Goal: Information Seeking & Learning: Check status

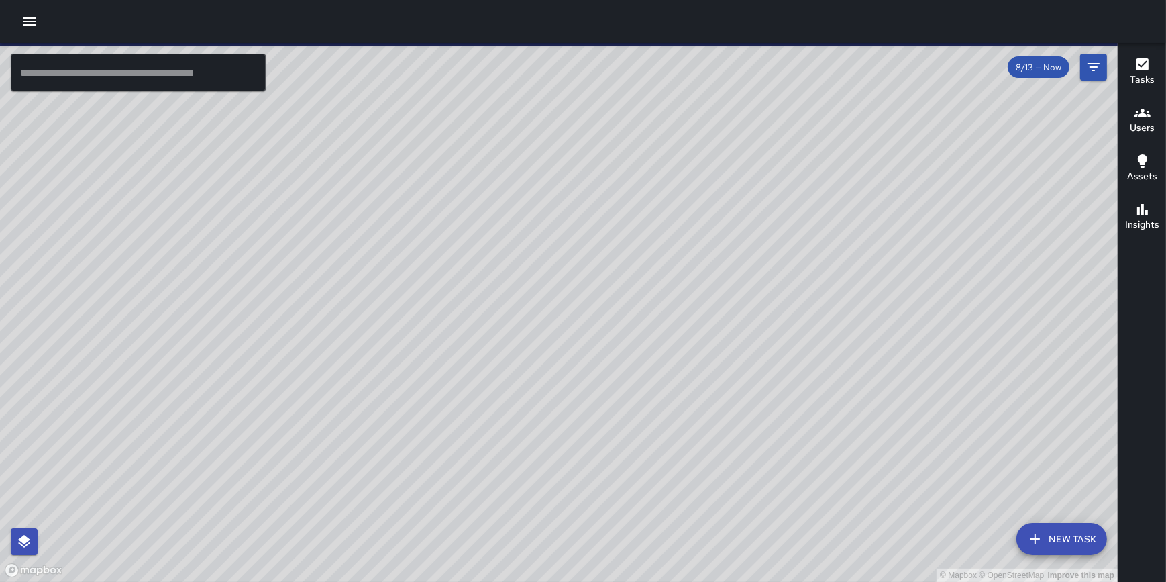
click at [32, 26] on icon "button" at bounding box center [29, 21] width 16 height 16
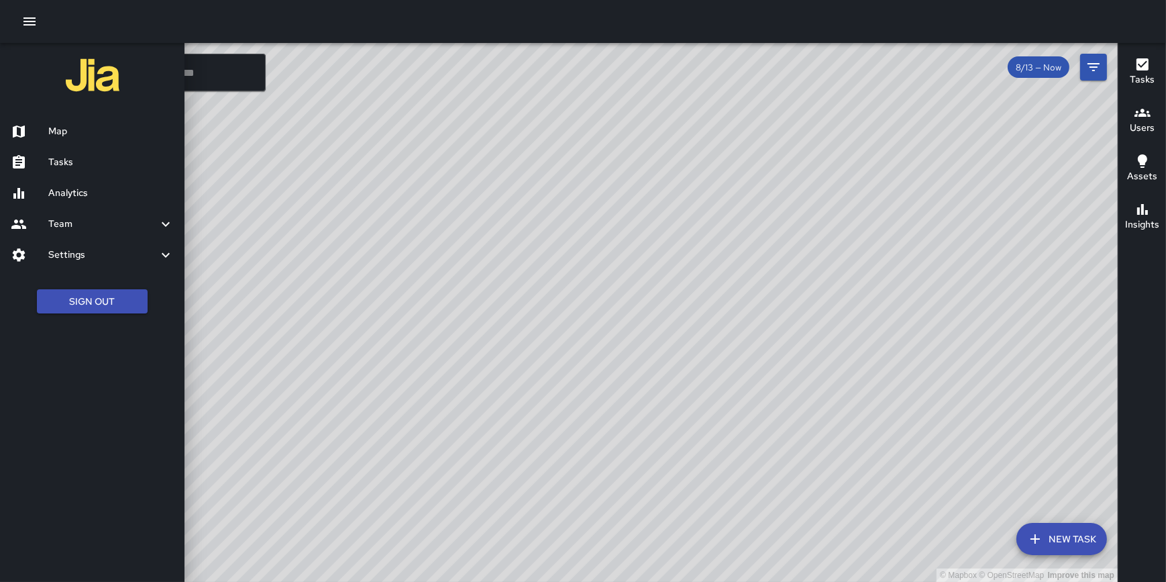
click at [79, 188] on h6 "Analytics" at bounding box center [111, 193] width 126 height 15
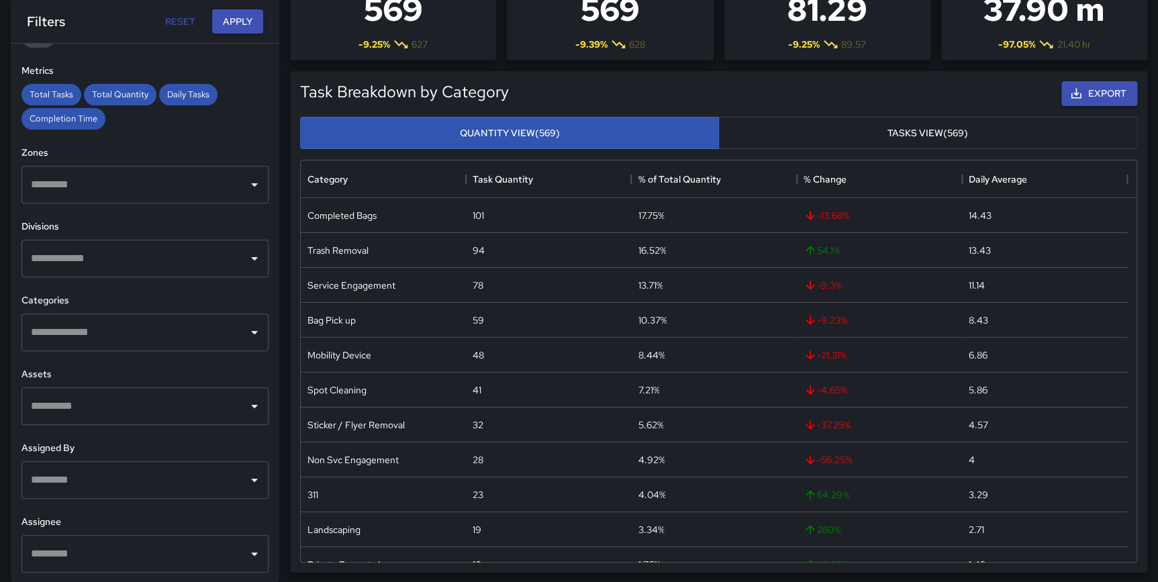
scroll to position [148, 0]
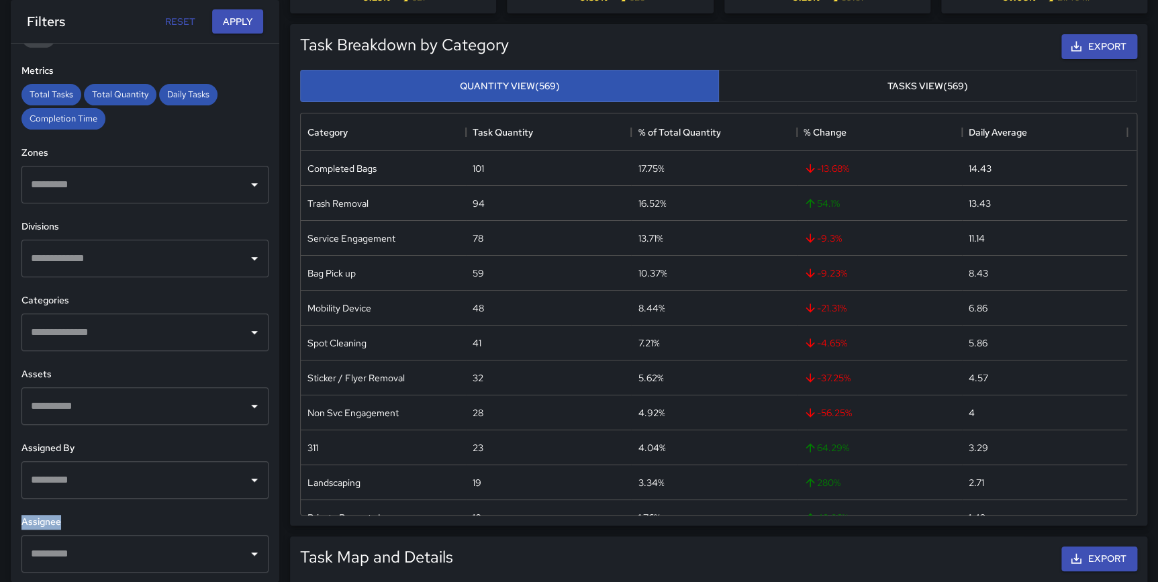
drag, startPoint x: 58, startPoint y: 520, endPoint x: 19, endPoint y: 519, distance: 38.9
click at [19, 519] on div "**********" at bounding box center [145, 313] width 268 height 538
click at [71, 520] on h6 "Assignee" at bounding box center [144, 522] width 247 height 15
drag, startPoint x: 71, startPoint y: 520, endPoint x: 22, endPoint y: 519, distance: 49.0
click at [22, 519] on h6 "Assignee" at bounding box center [144, 522] width 247 height 15
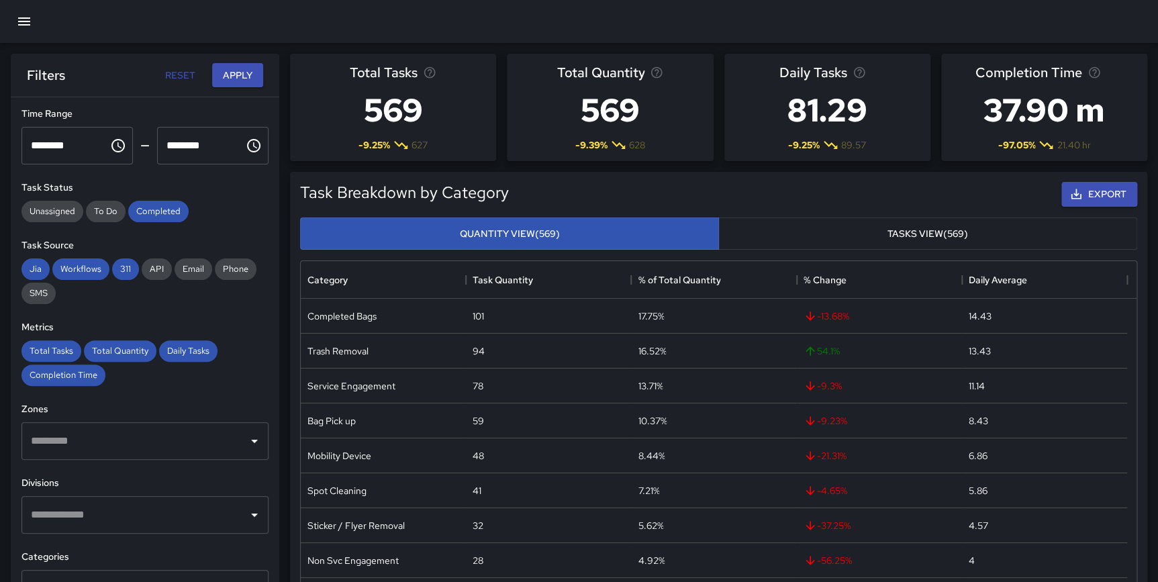
scroll to position [0, 0]
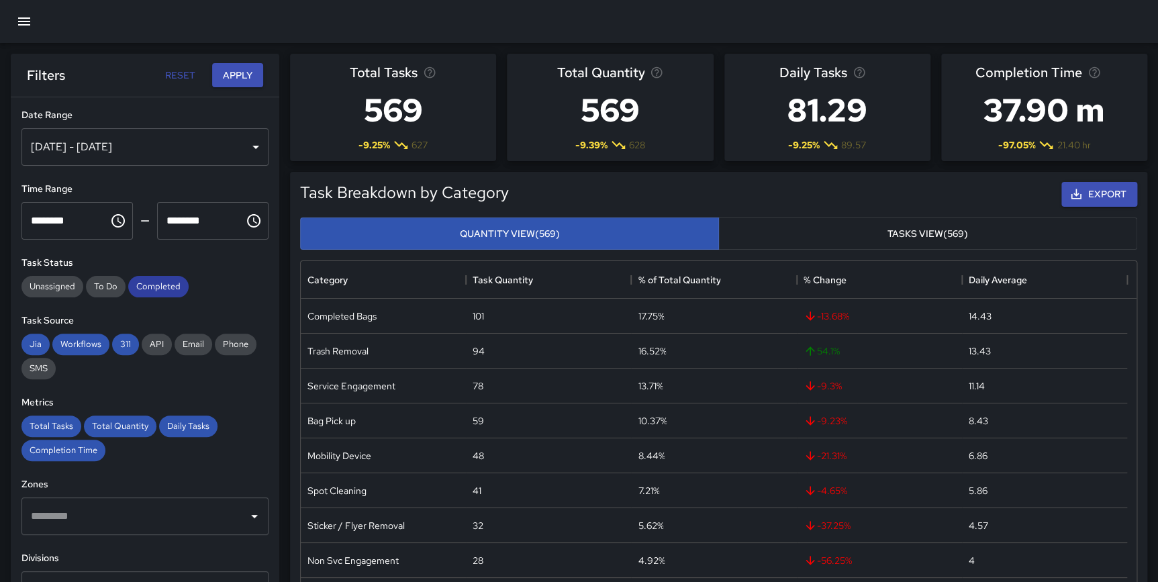
click at [143, 288] on span "Completed" at bounding box center [158, 286] width 60 height 11
click at [103, 287] on span "To Do" at bounding box center [106, 286] width 40 height 11
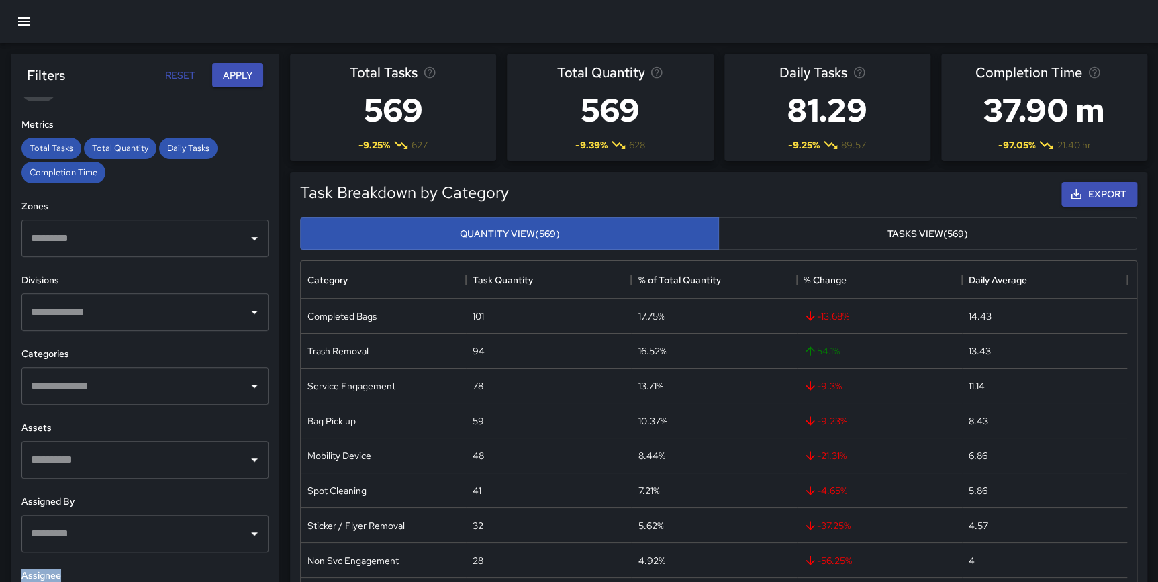
scroll to position [1254, 0]
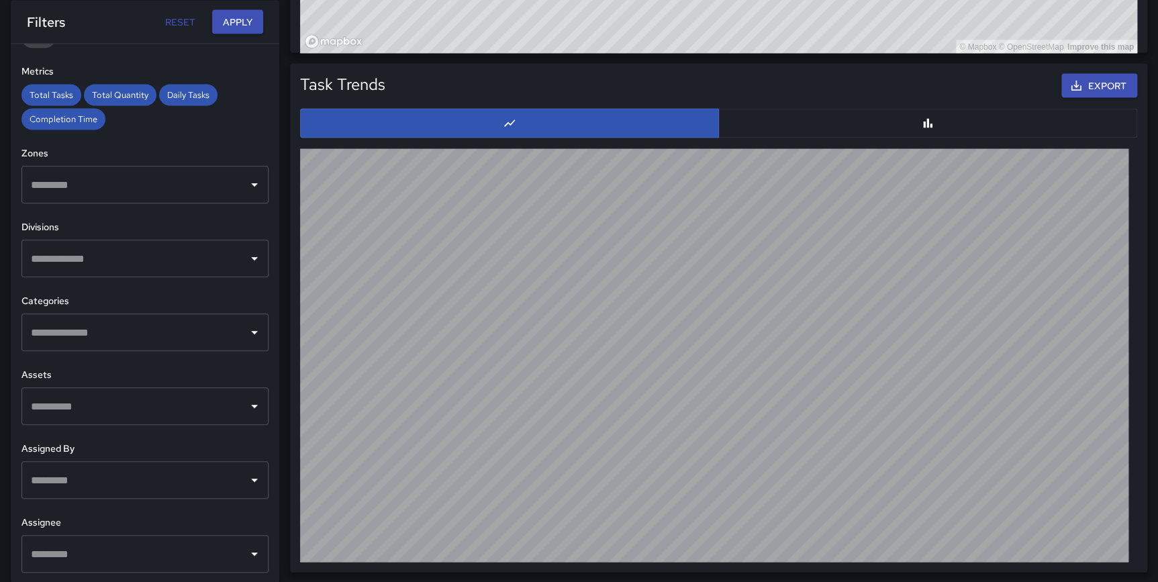
click at [260, 503] on div "**********" at bounding box center [145, 313] width 268 height 538
drag, startPoint x: 65, startPoint y: 521, endPoint x: 19, endPoint y: 524, distance: 45.7
click at [19, 524] on div "**********" at bounding box center [145, 313] width 268 height 538
click at [204, 519] on h6 "Assignee" at bounding box center [144, 522] width 247 height 15
click at [153, 475] on input "text" at bounding box center [135, 480] width 215 height 26
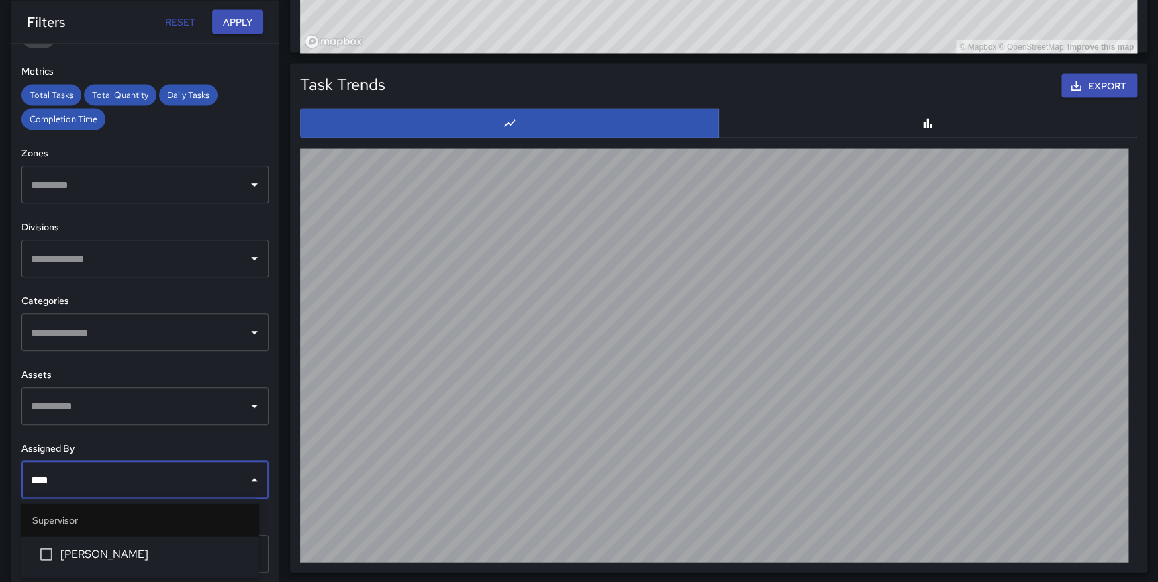
type input "*****"
click at [144, 558] on span "[PERSON_NAME]" at bounding box center [154, 554] width 188 height 16
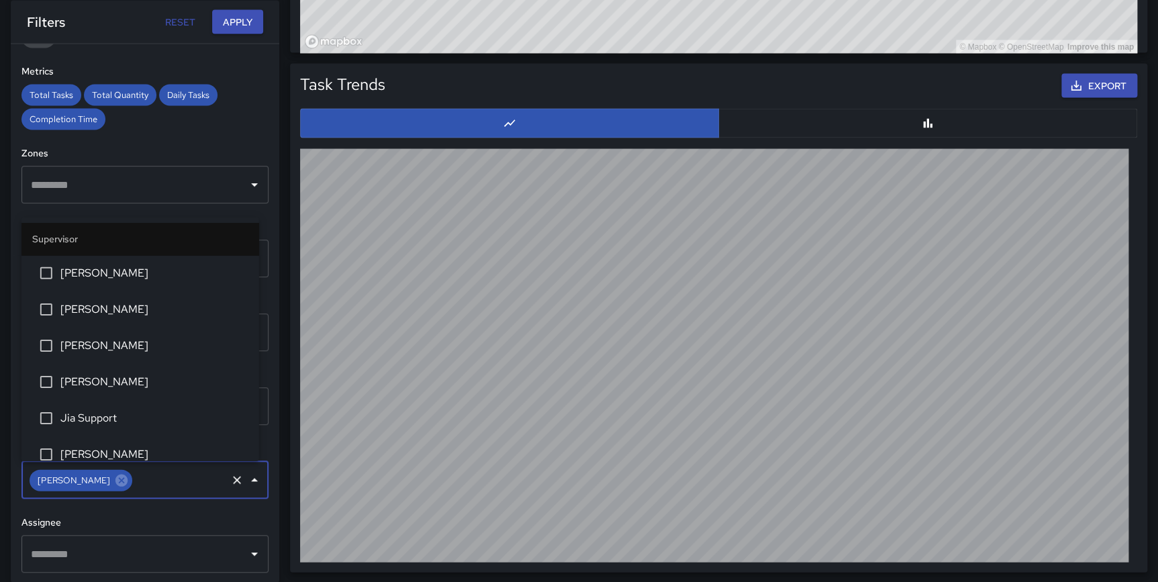
scroll to position [120, 0]
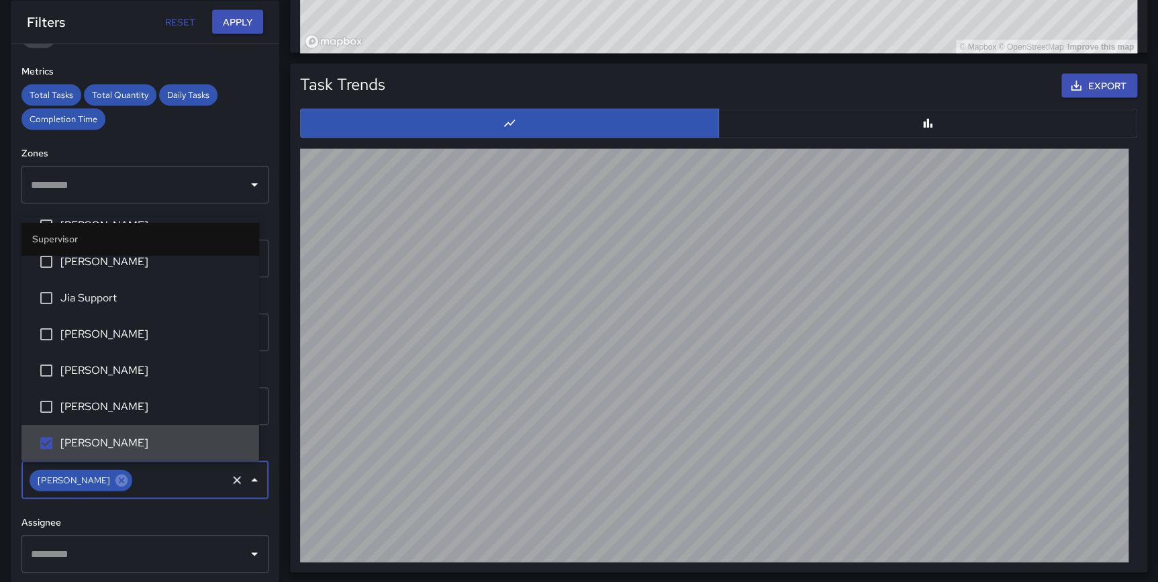
click at [258, 505] on div "**********" at bounding box center [145, 313] width 268 height 538
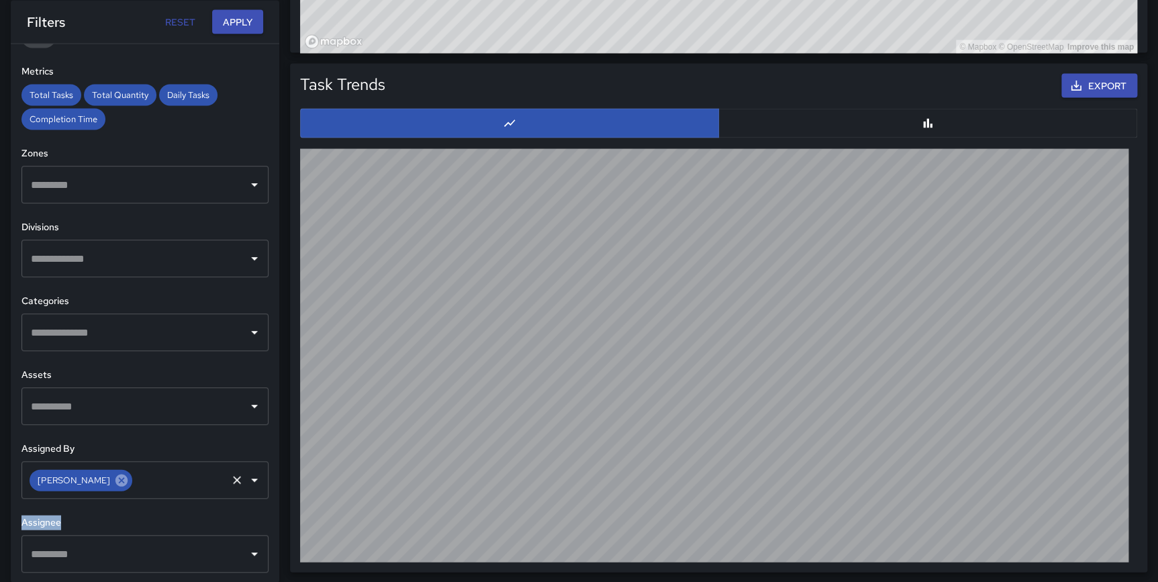
click at [115, 480] on icon at bounding box center [121, 480] width 12 height 12
click at [160, 524] on h6 "Assignee" at bounding box center [144, 522] width 247 height 15
drag, startPoint x: 21, startPoint y: 447, endPoint x: 105, endPoint y: 444, distance: 84.6
click at [105, 444] on h6 "Assigned By" at bounding box center [144, 448] width 247 height 15
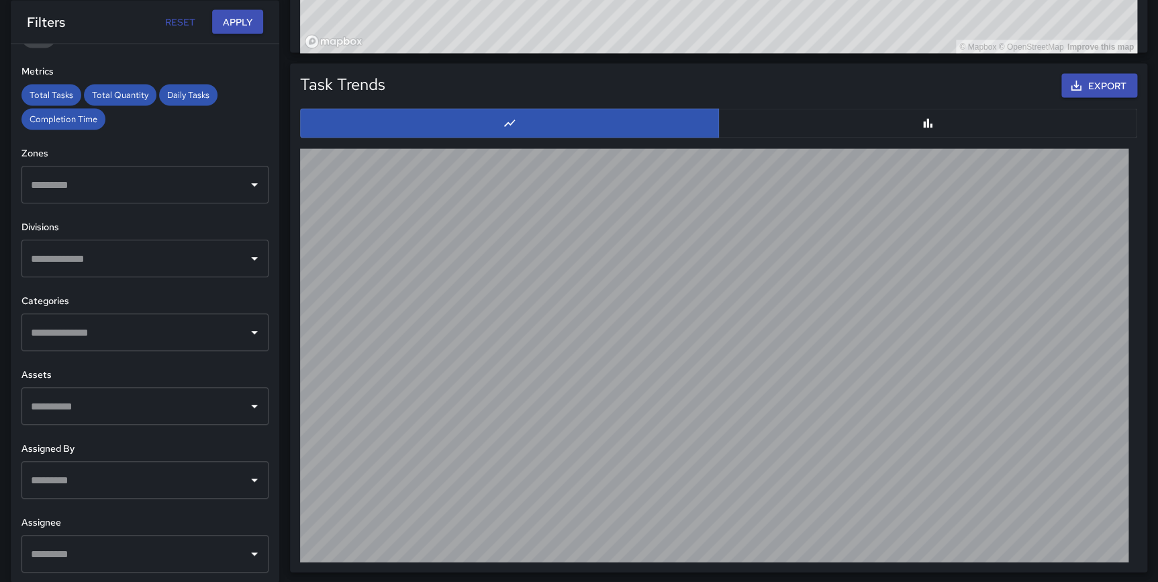
scroll to position [0, 0]
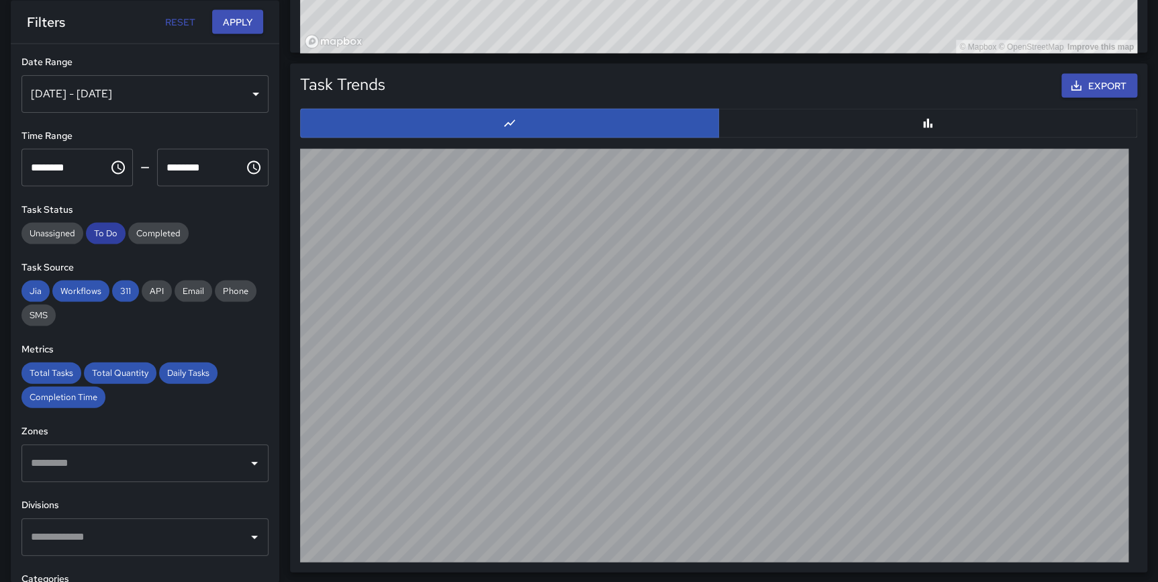
click at [109, 238] on span "To Do" at bounding box center [106, 232] width 40 height 11
click at [136, 235] on span "Completed" at bounding box center [158, 232] width 60 height 11
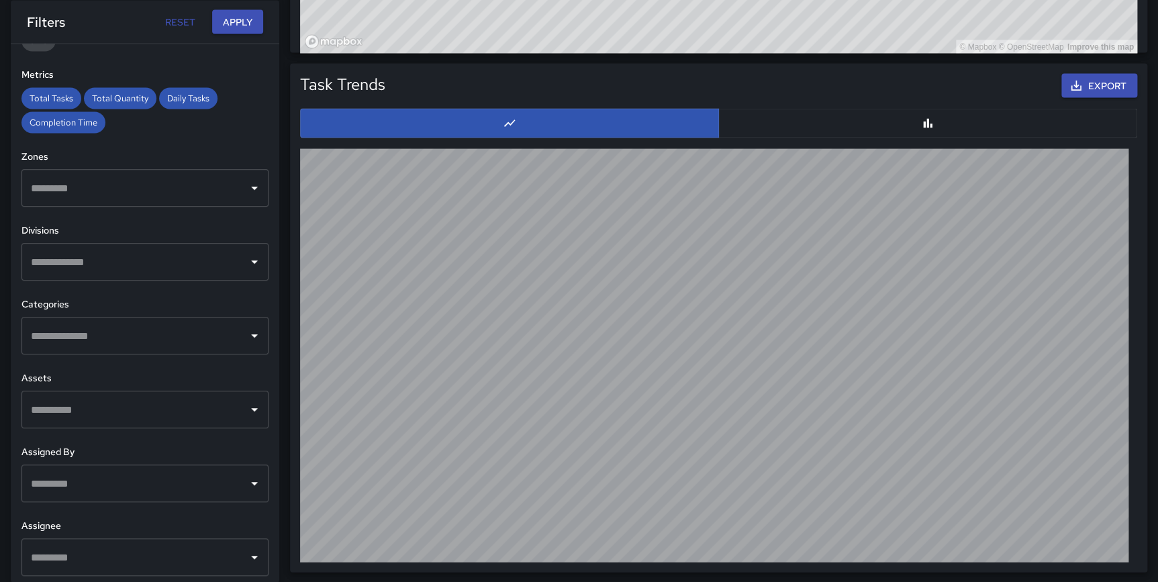
scroll to position [278, 0]
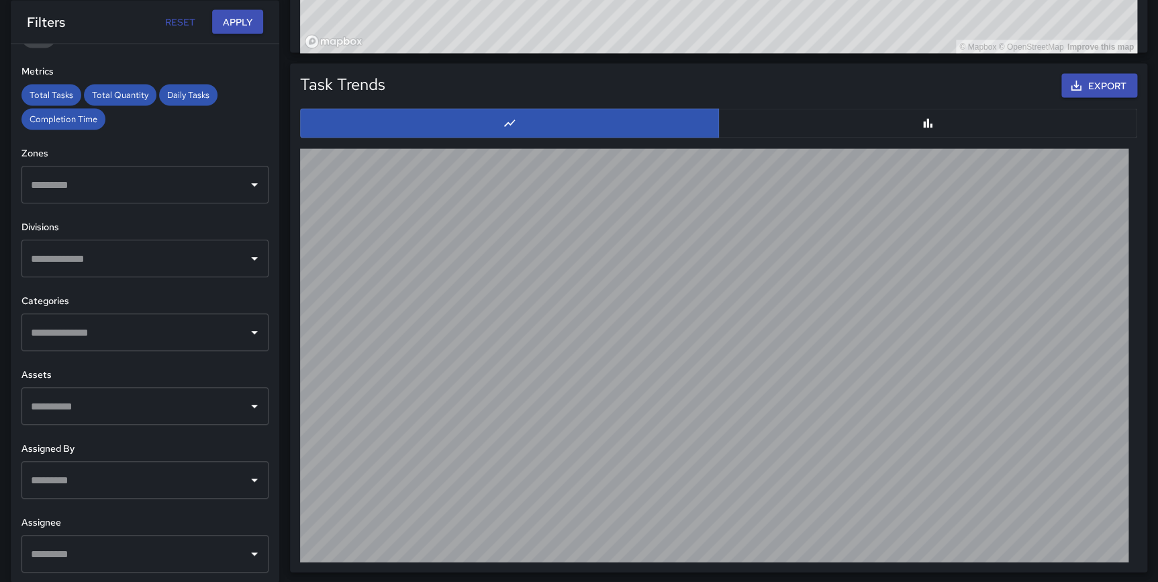
click at [121, 552] on input "text" at bounding box center [135, 554] width 215 height 26
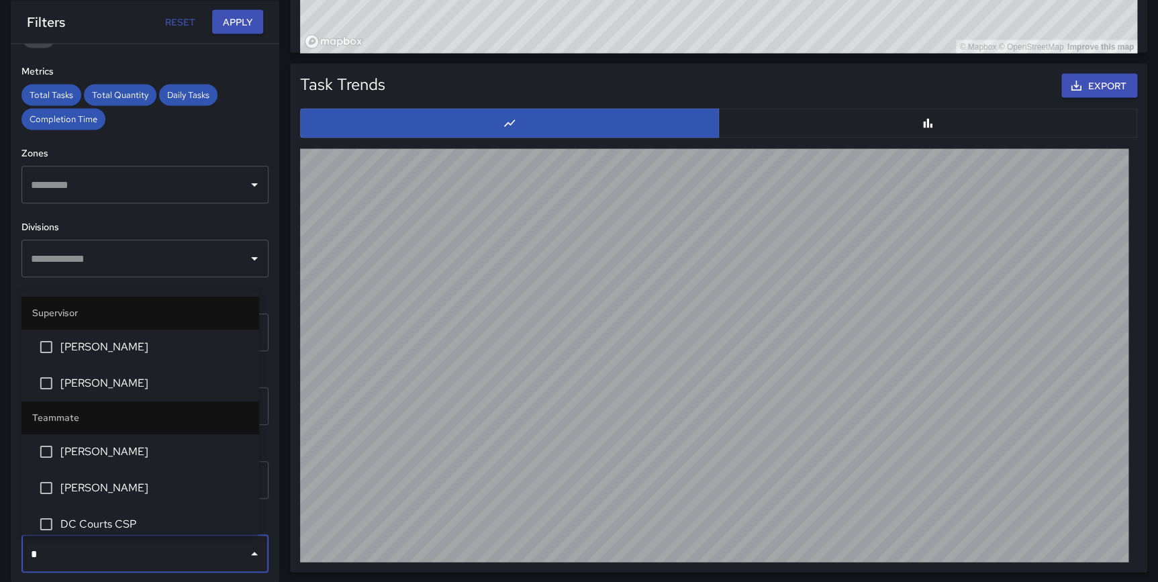
type input "**"
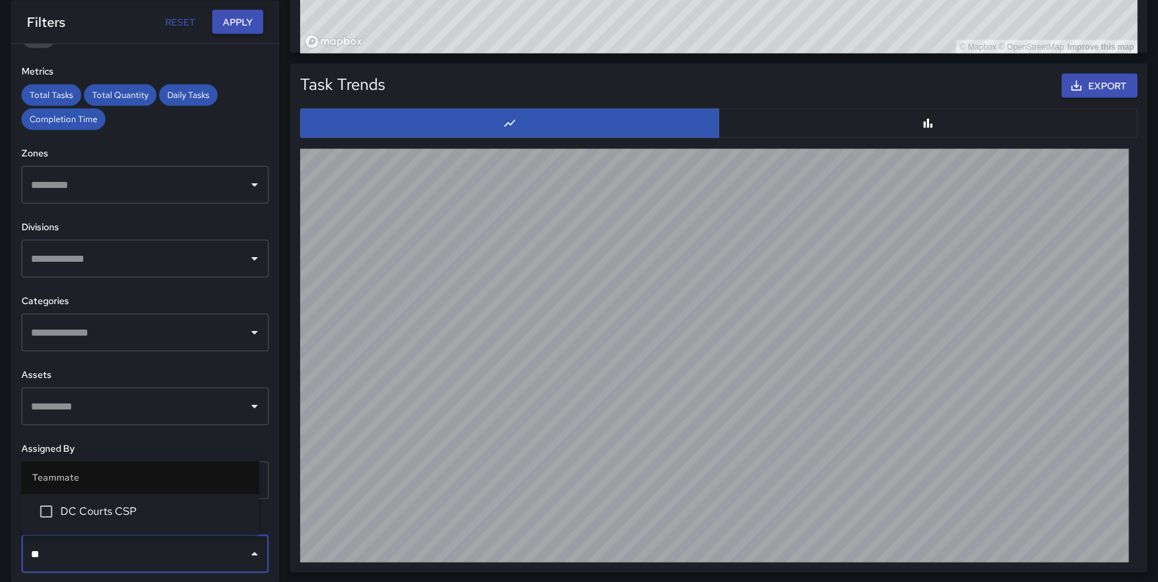
click at [109, 517] on span "DC Courts CSP" at bounding box center [154, 511] width 188 height 16
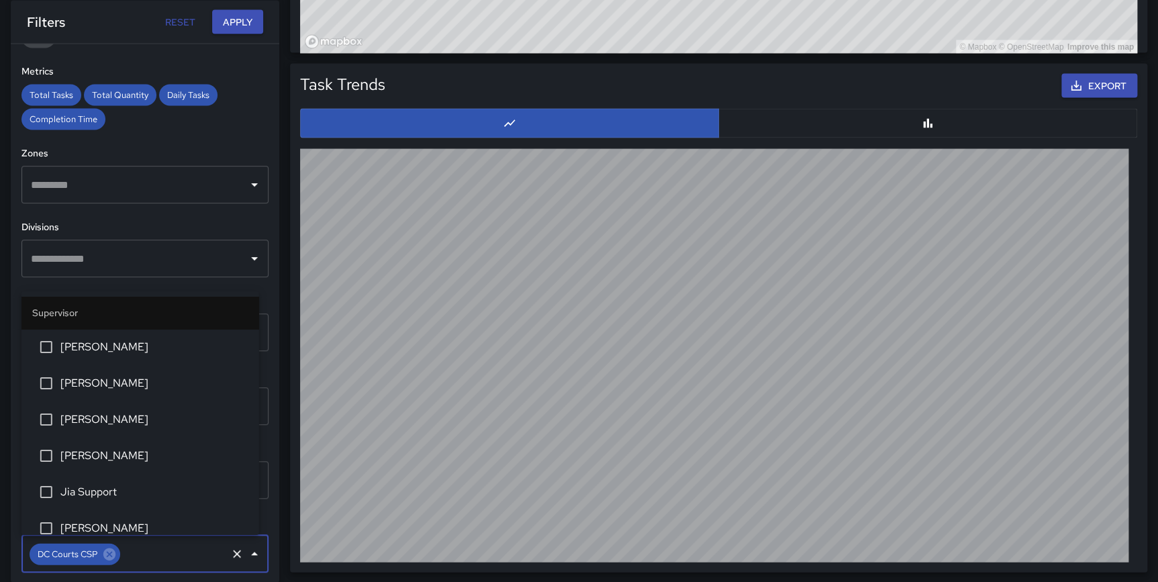
scroll to position [405, 0]
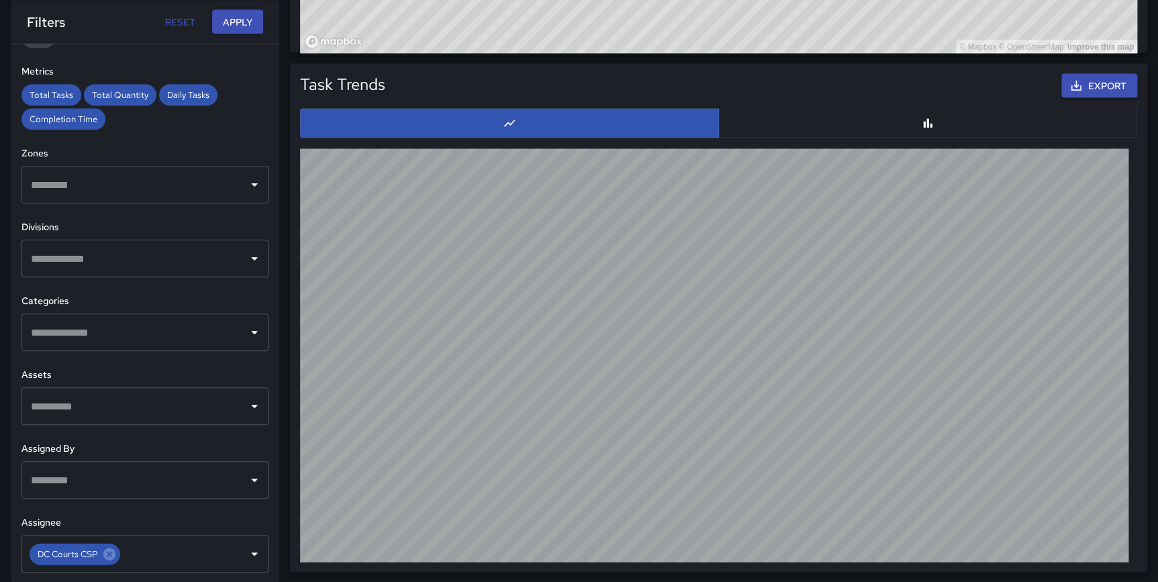
click at [266, 475] on div "**********" at bounding box center [145, 313] width 268 height 538
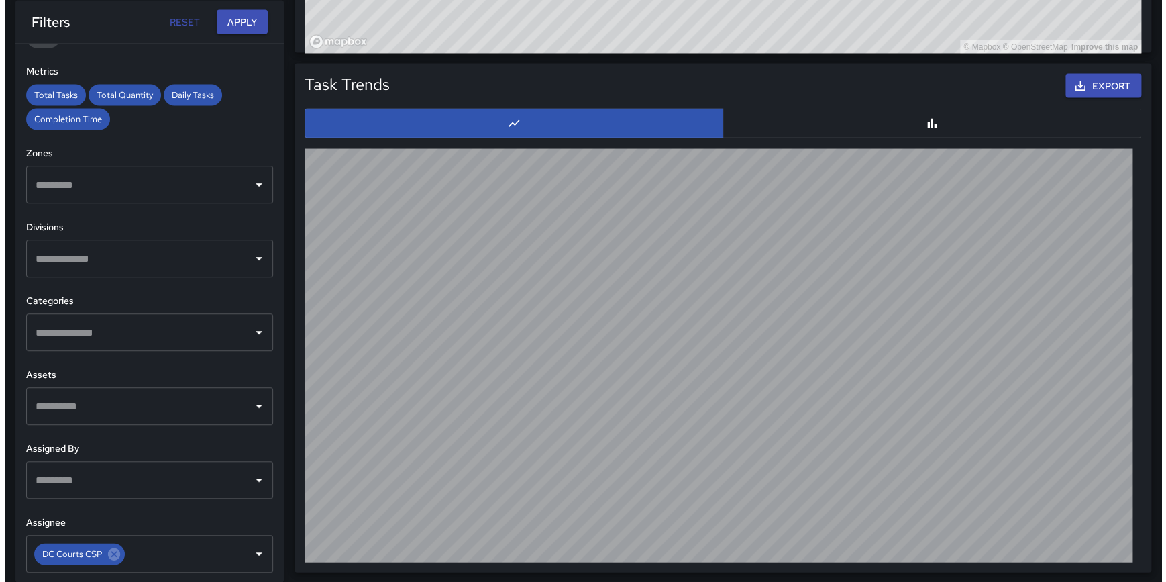
scroll to position [0, 0]
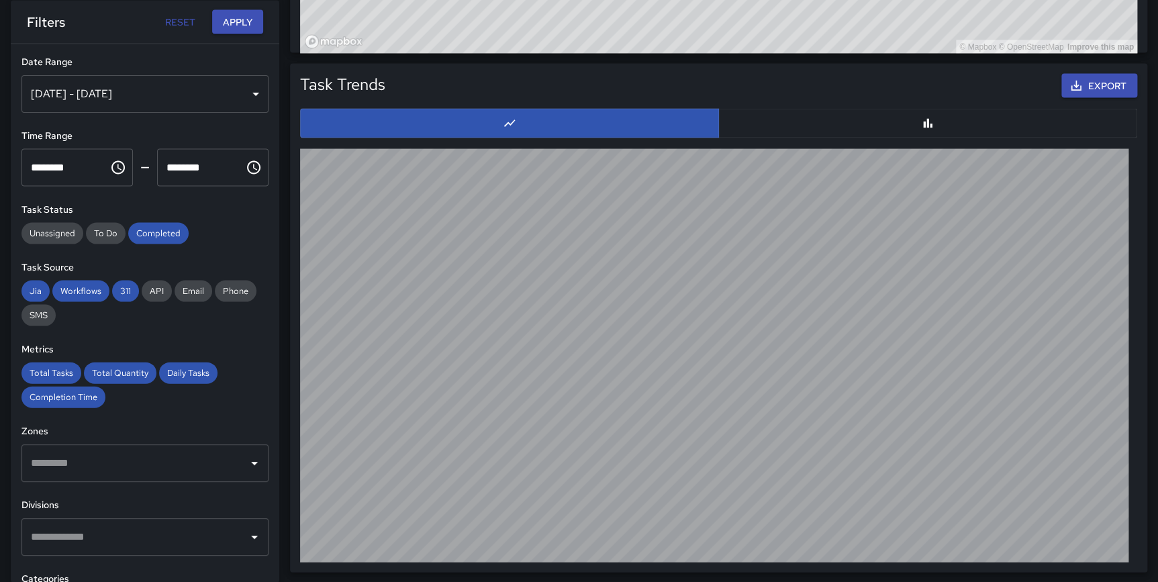
click at [162, 91] on div "[DATE] - [DATE]" at bounding box center [144, 93] width 247 height 38
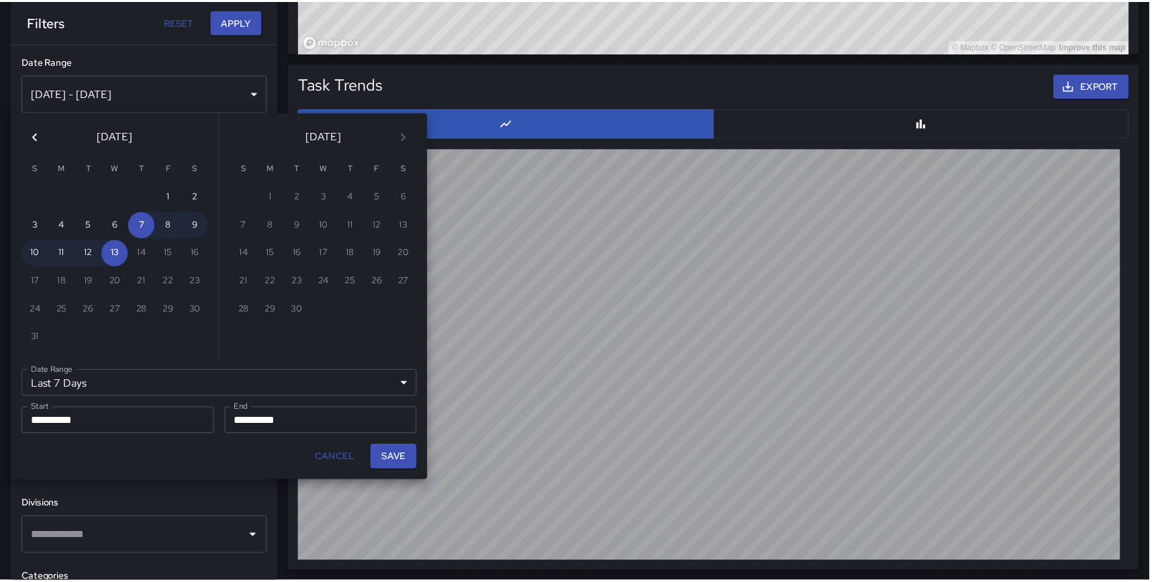
scroll to position [392, 826]
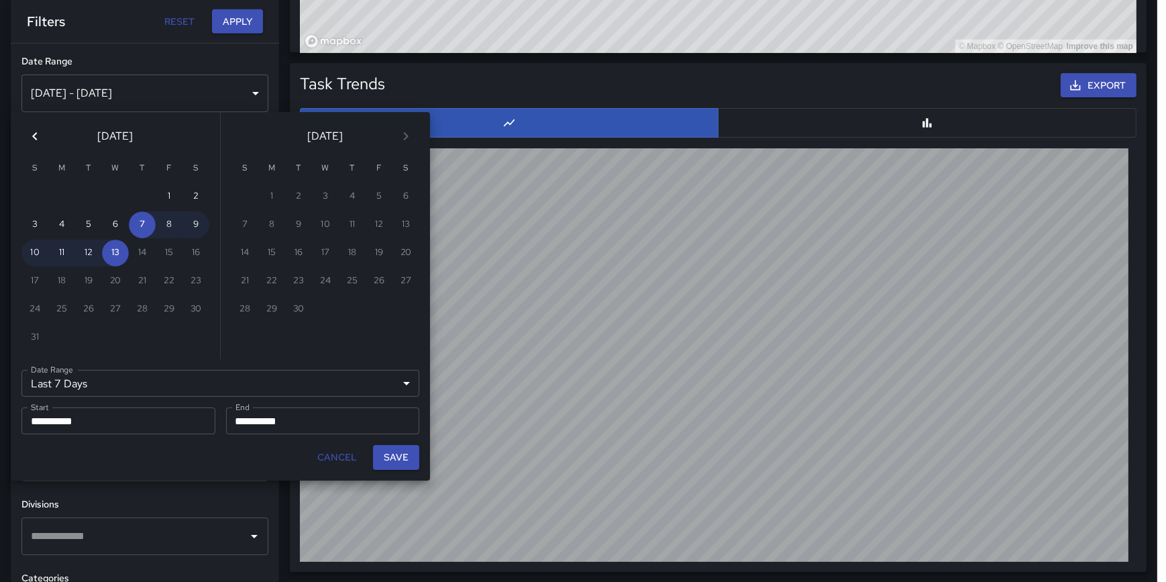
click at [40, 134] on icon "Previous month" at bounding box center [35, 136] width 16 height 16
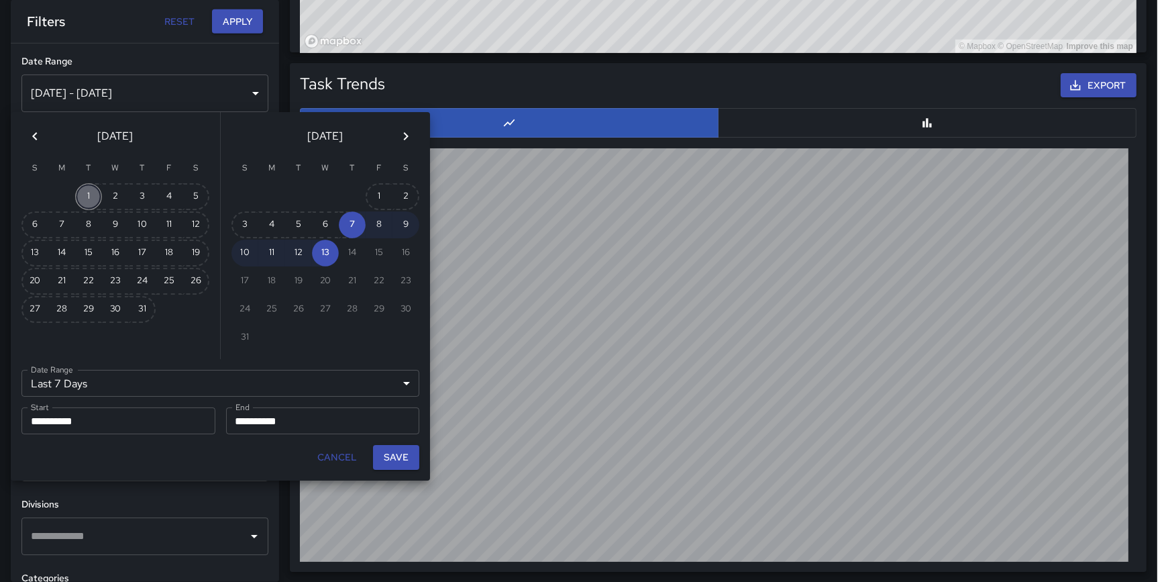
click at [83, 193] on button "1" at bounding box center [88, 196] width 27 height 27
type input "******"
type input "**********"
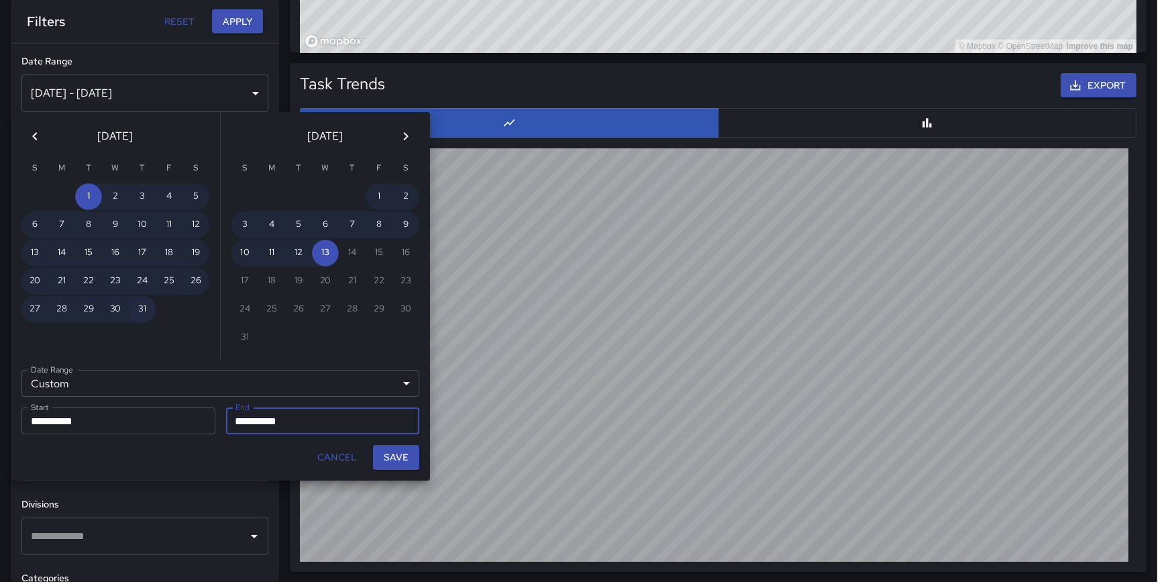
click at [140, 305] on button "31" at bounding box center [142, 309] width 27 height 27
type input "**********"
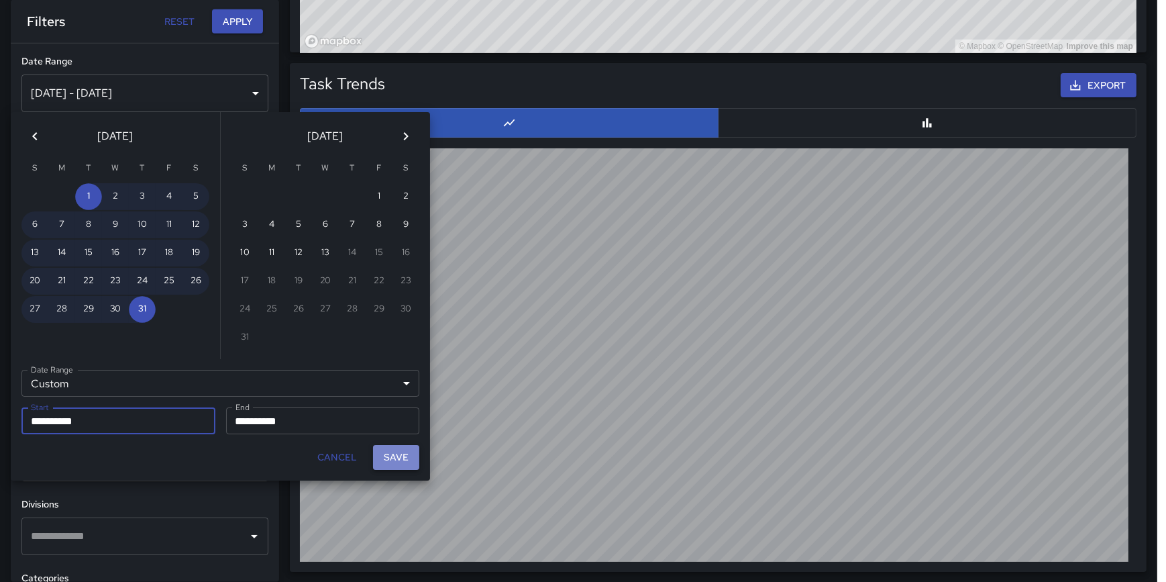
click at [397, 454] on button "Save" at bounding box center [396, 457] width 46 height 25
type input "**********"
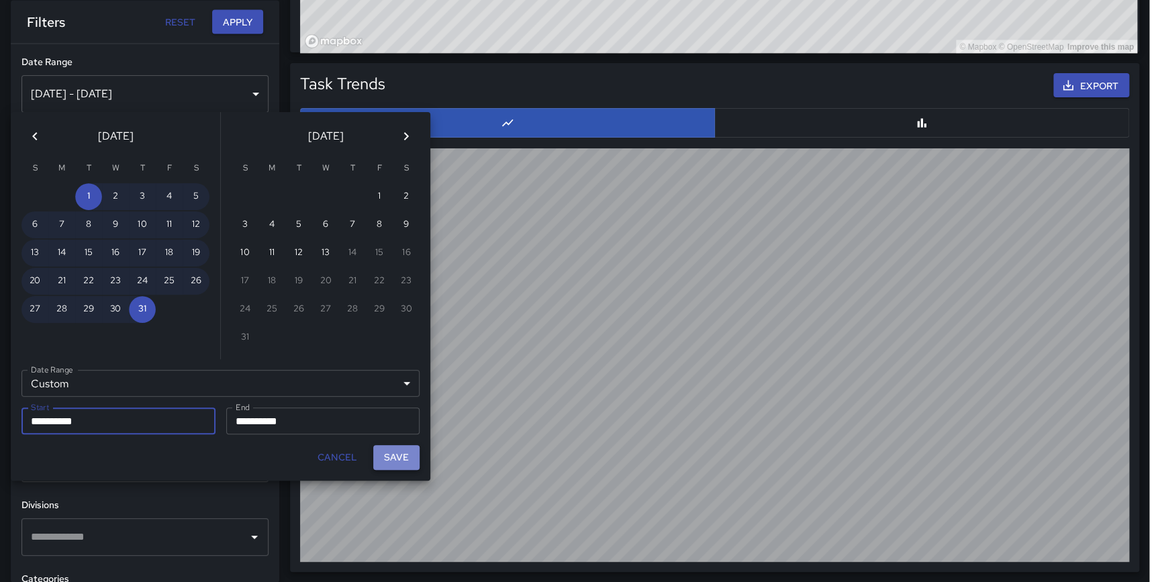
scroll to position [392, 826]
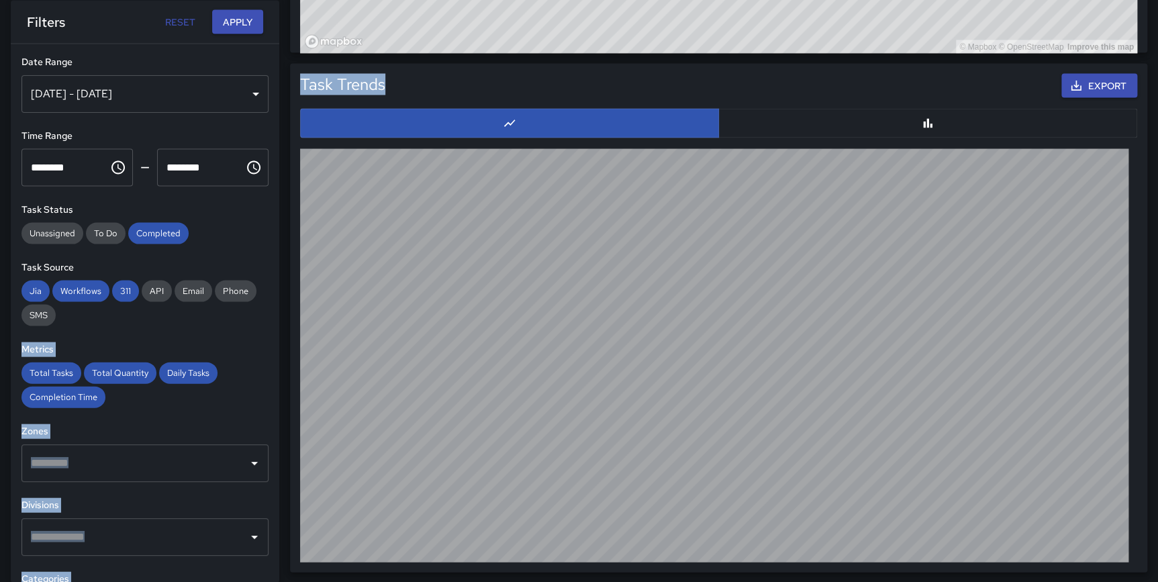
drag, startPoint x: 281, startPoint y: 268, endPoint x: 279, endPoint y: 255, distance: 13.7
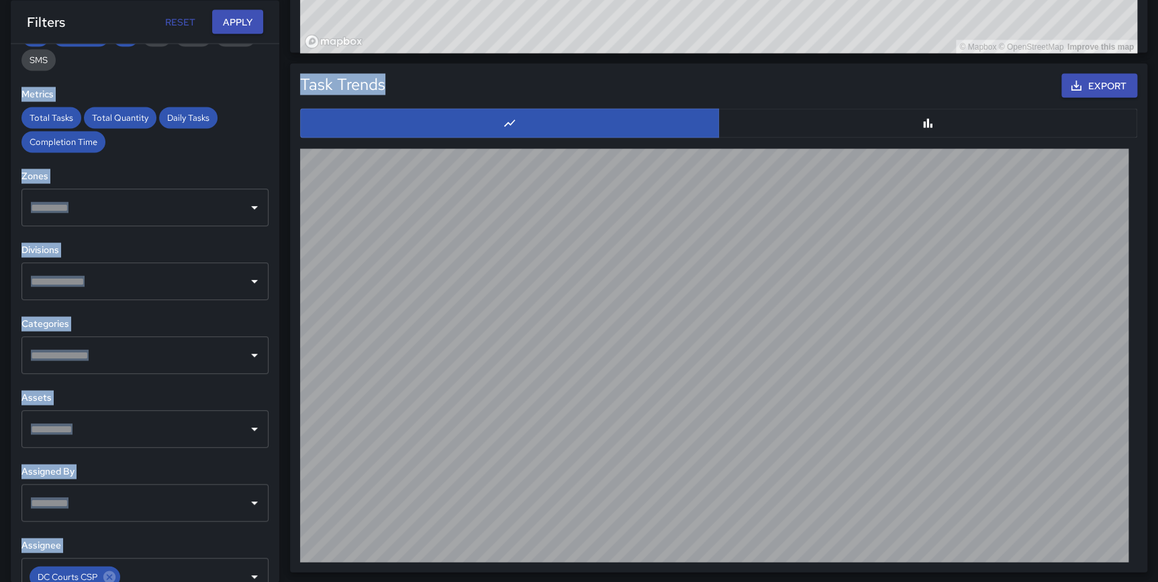
scroll to position [278, 0]
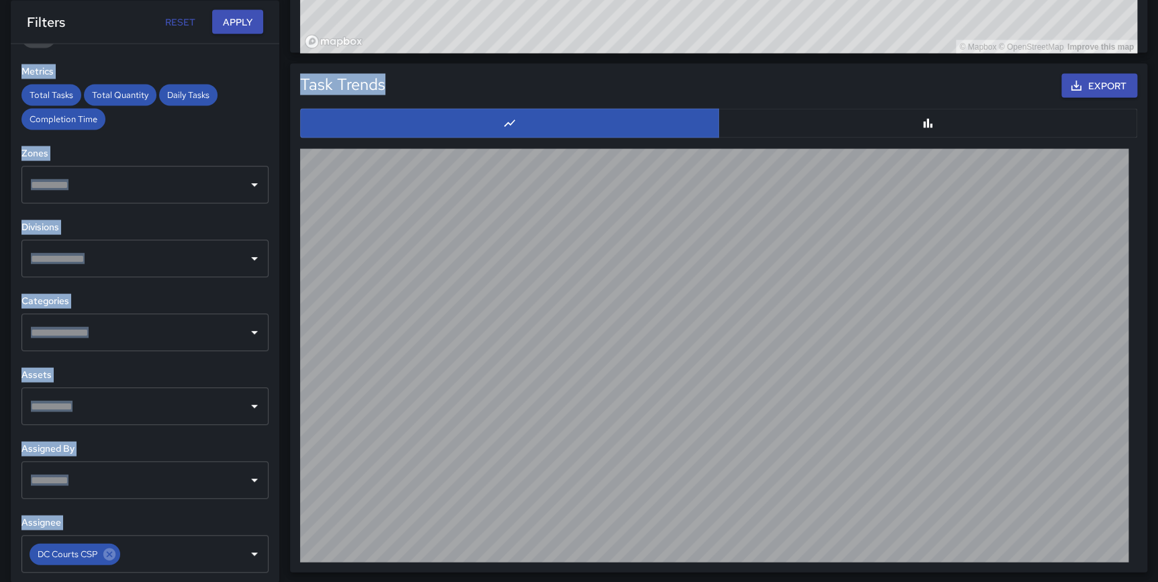
click at [253, 515] on h6 "Assignee" at bounding box center [144, 522] width 247 height 15
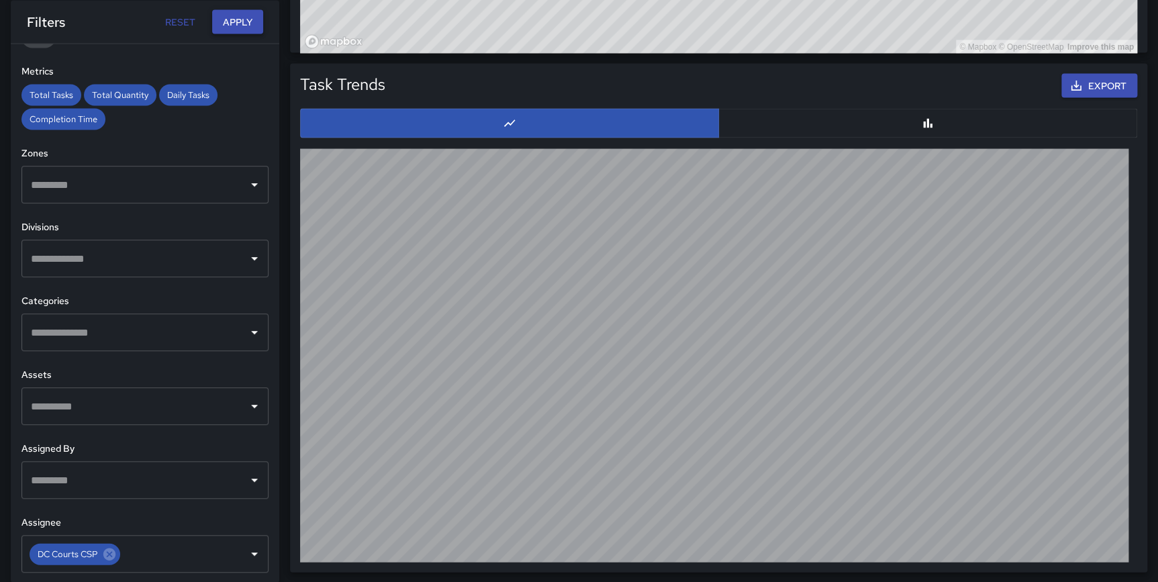
click at [226, 22] on button "Apply" at bounding box center [237, 21] width 51 height 25
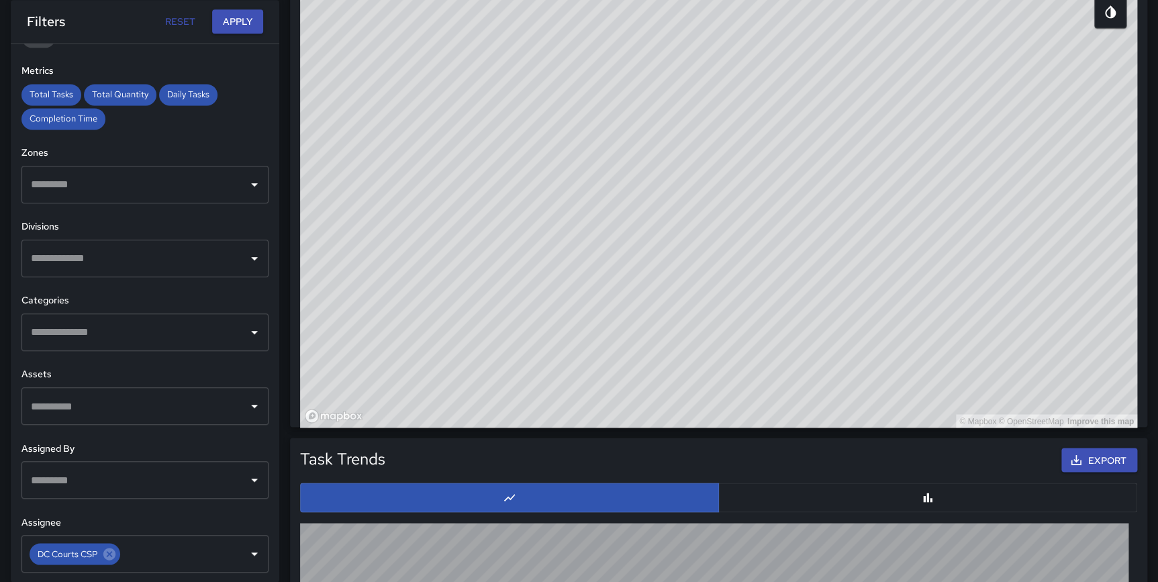
scroll to position [901, 0]
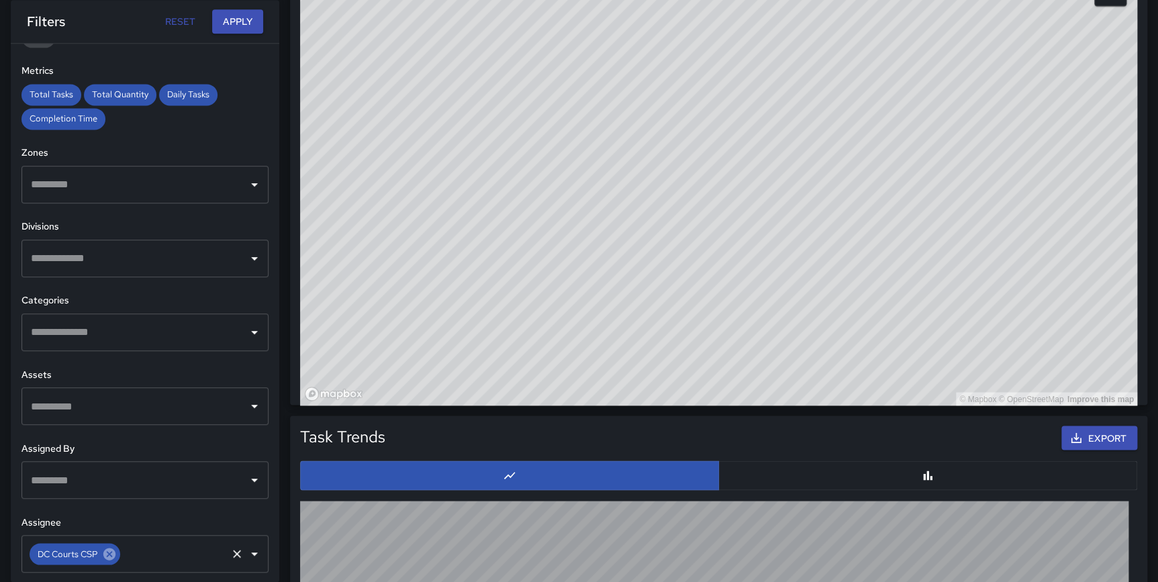
click at [114, 557] on icon at bounding box center [109, 553] width 12 height 12
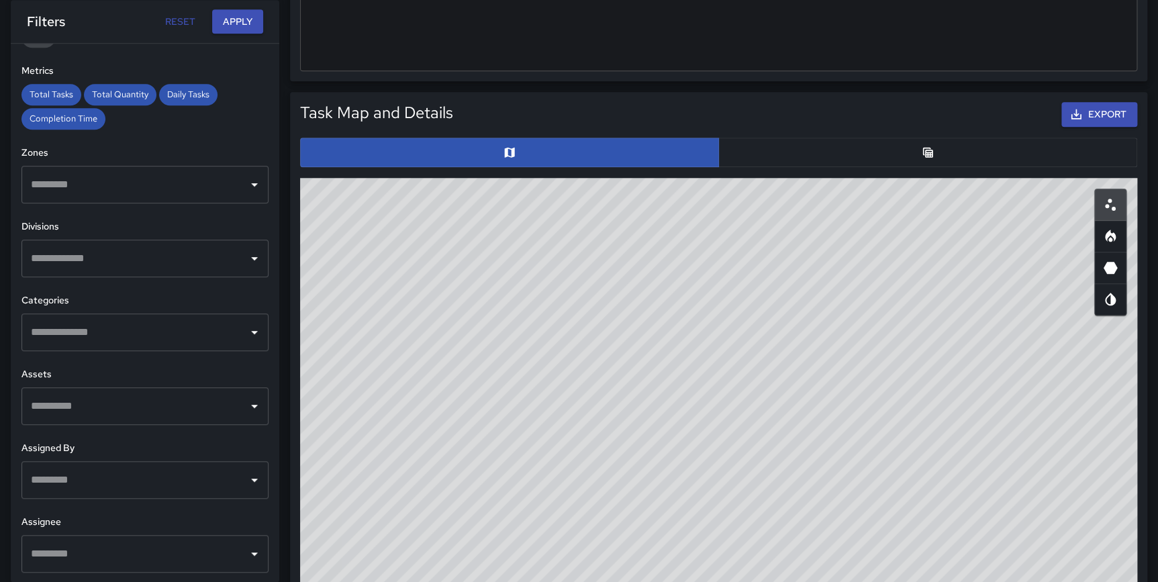
scroll to position [546, 0]
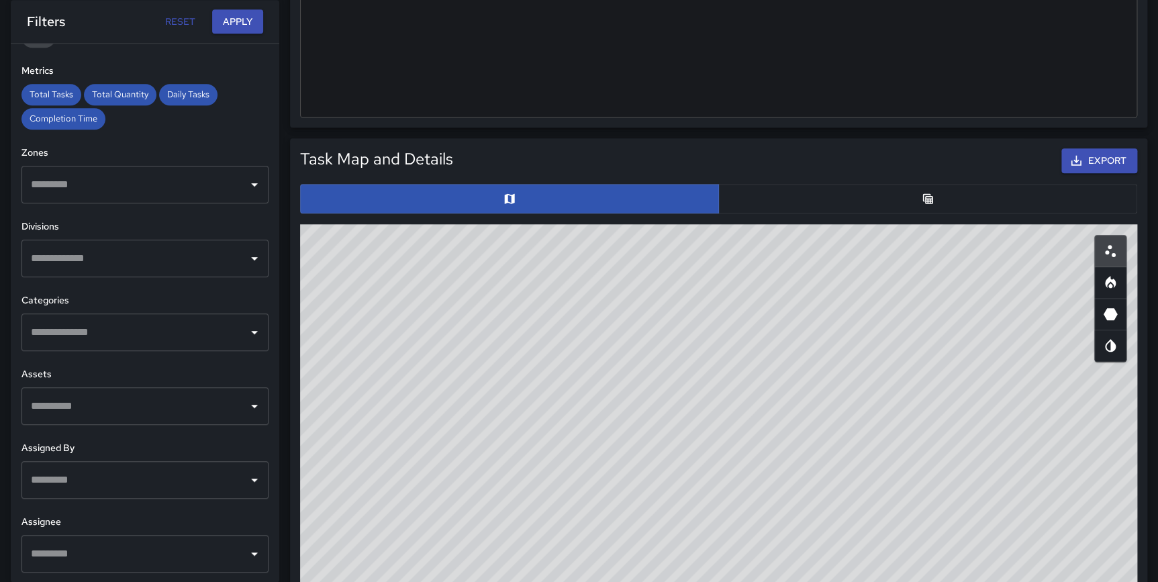
click at [1156, 217] on div "Total Tasks 0 0.00 % 0 Total Quantity 0 0.00 % 0 Daily Tasks 0.00 0.00 % 0.00 C…" at bounding box center [718, 393] width 879 height 1793
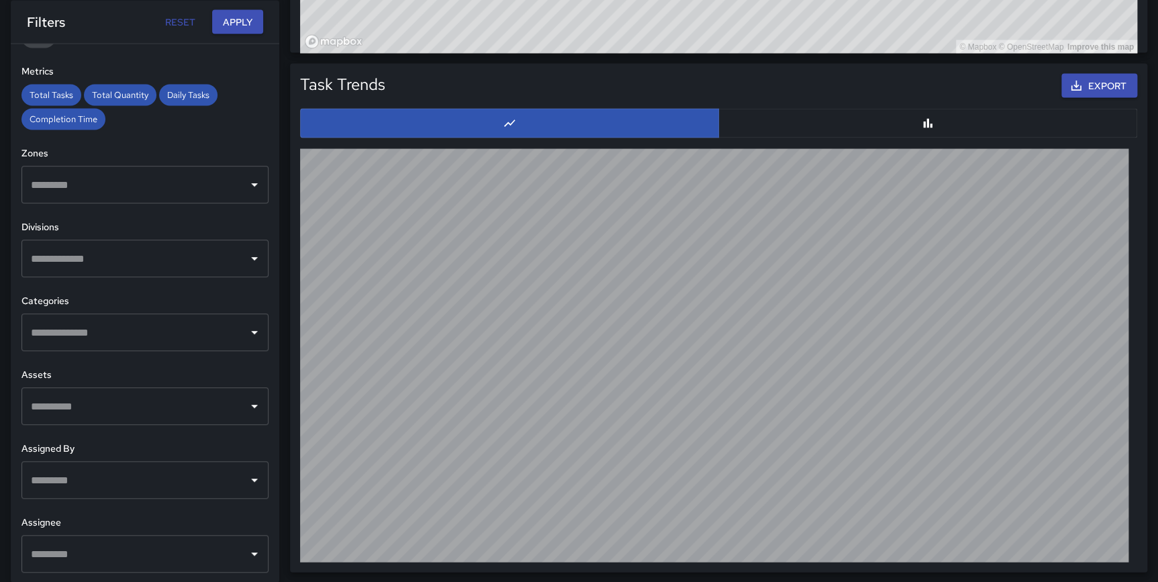
click at [135, 550] on input "text" at bounding box center [135, 554] width 215 height 26
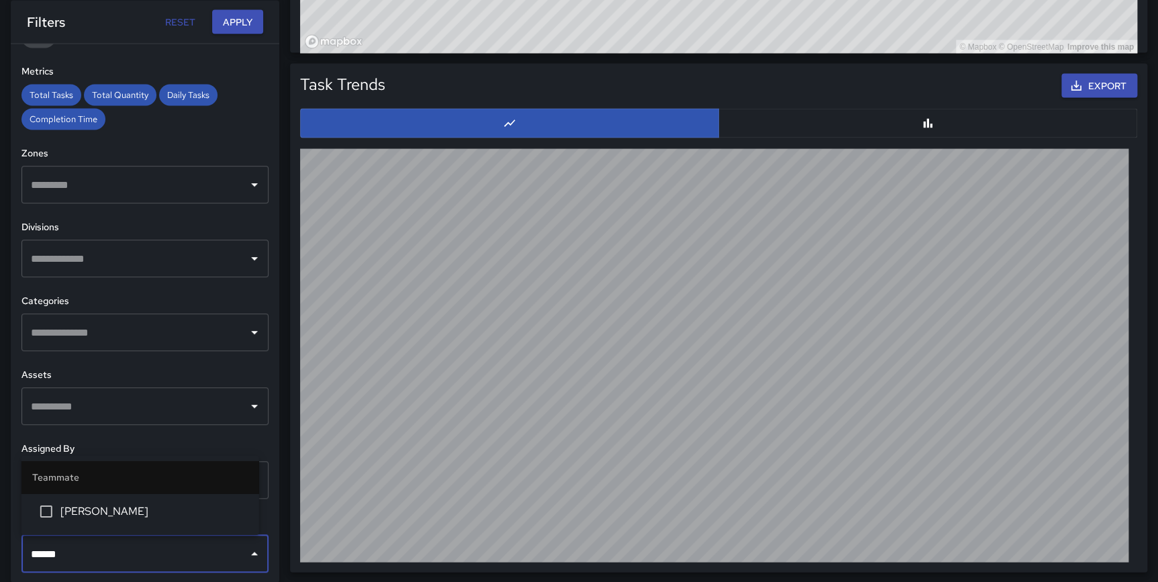
click at [100, 555] on input "******" at bounding box center [135, 554] width 215 height 26
type input "*****"
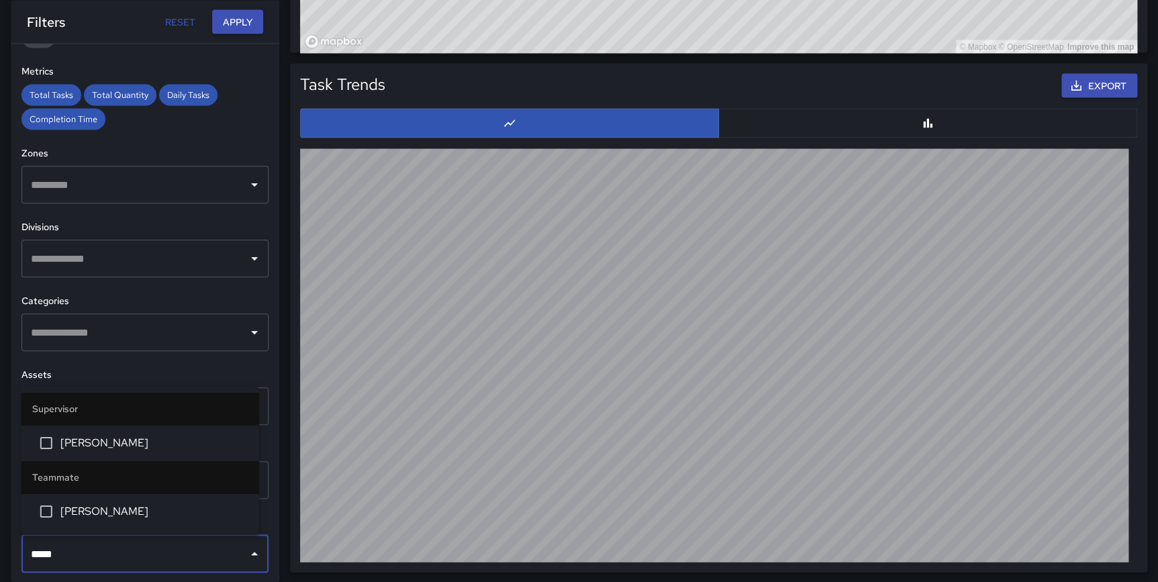
click at [99, 438] on span "[PERSON_NAME]" at bounding box center [154, 442] width 188 height 16
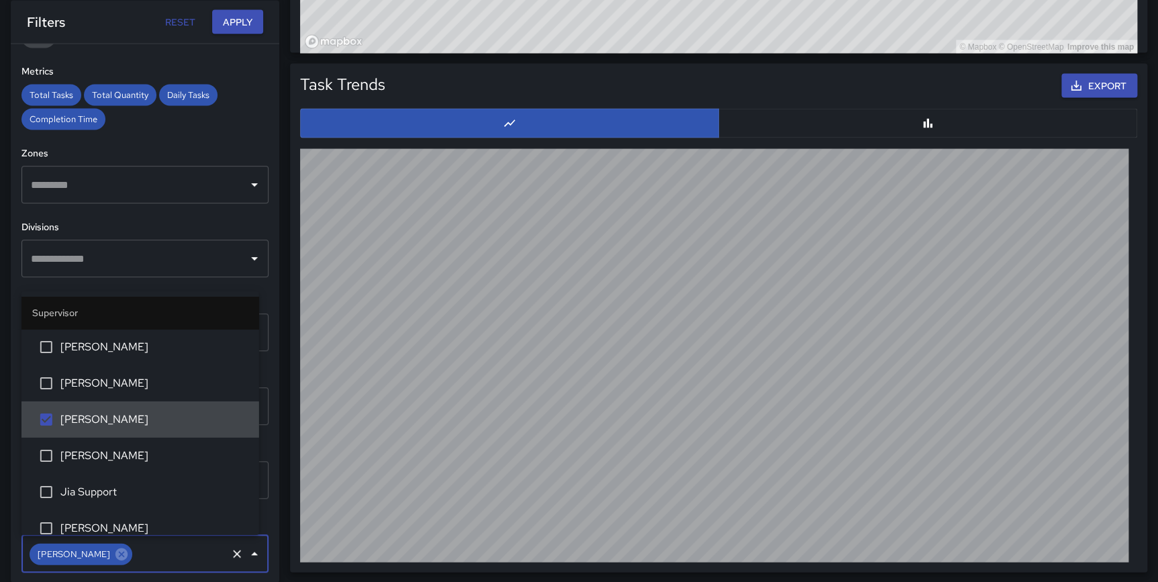
drag, startPoint x: 240, startPoint y: 25, endPoint x: 319, endPoint y: 35, distance: 79.2
click at [240, 24] on button "Apply" at bounding box center [237, 21] width 51 height 25
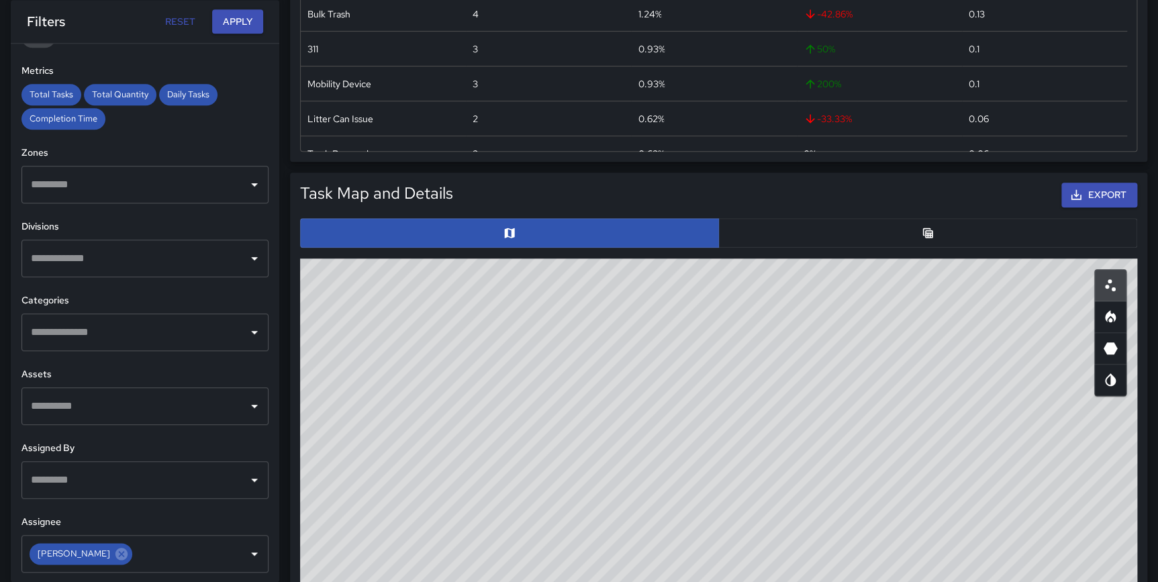
scroll to position [394, 0]
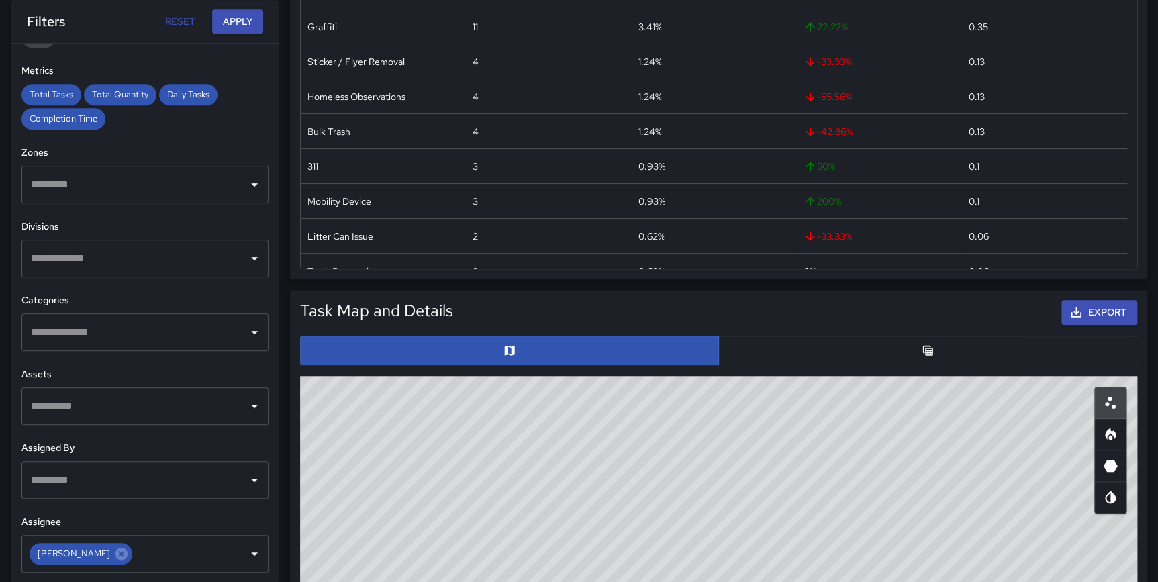
click at [894, 336] on button "button" at bounding box center [927, 351] width 419 height 30
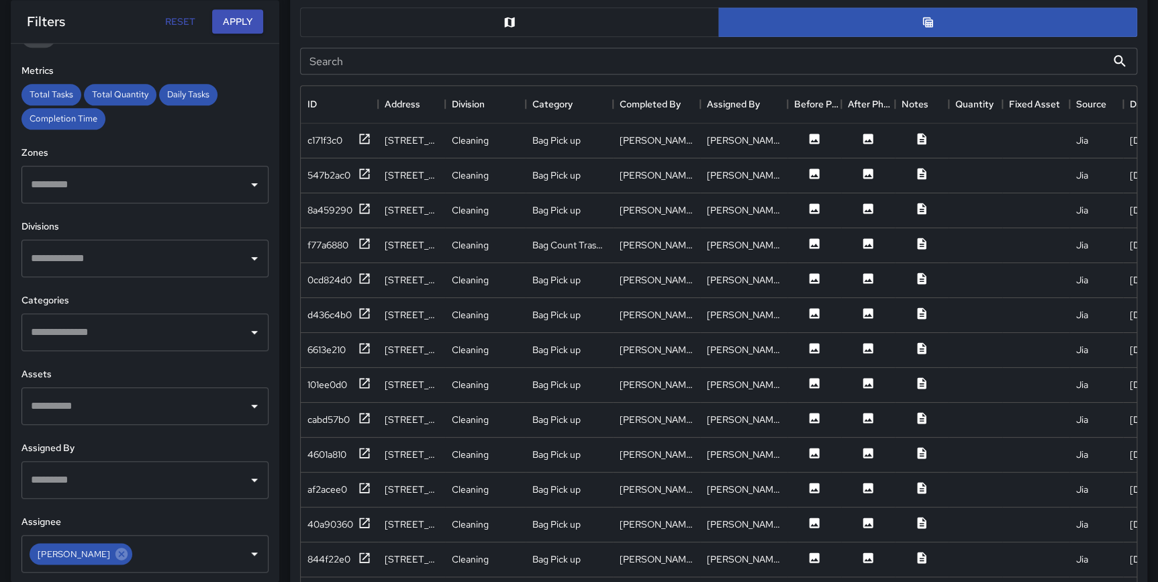
scroll to position [749, 0]
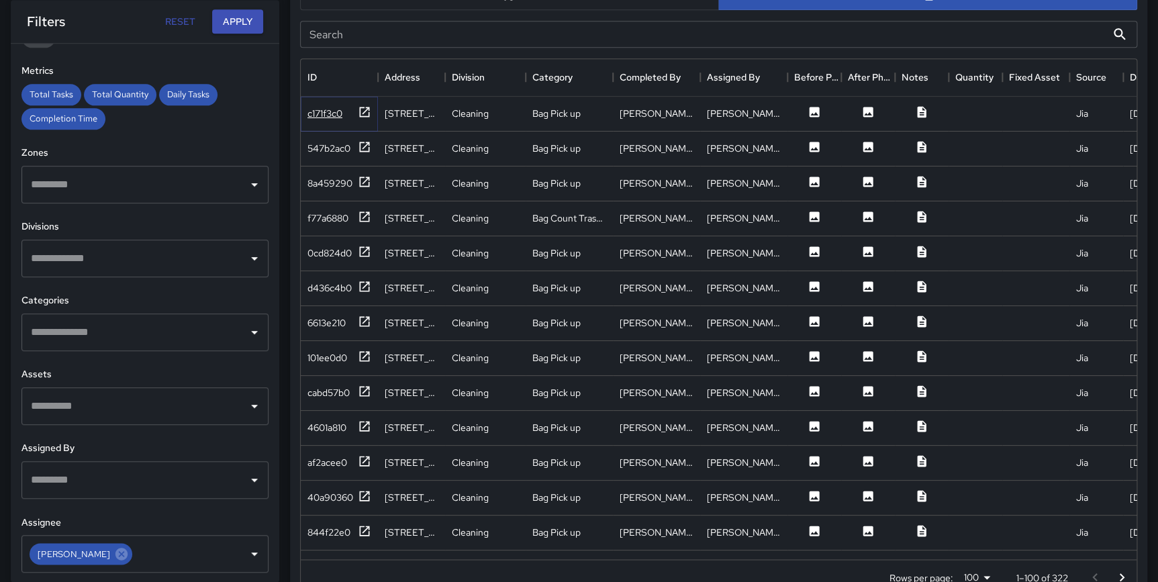
click at [362, 113] on icon at bounding box center [365, 112] width 10 height 10
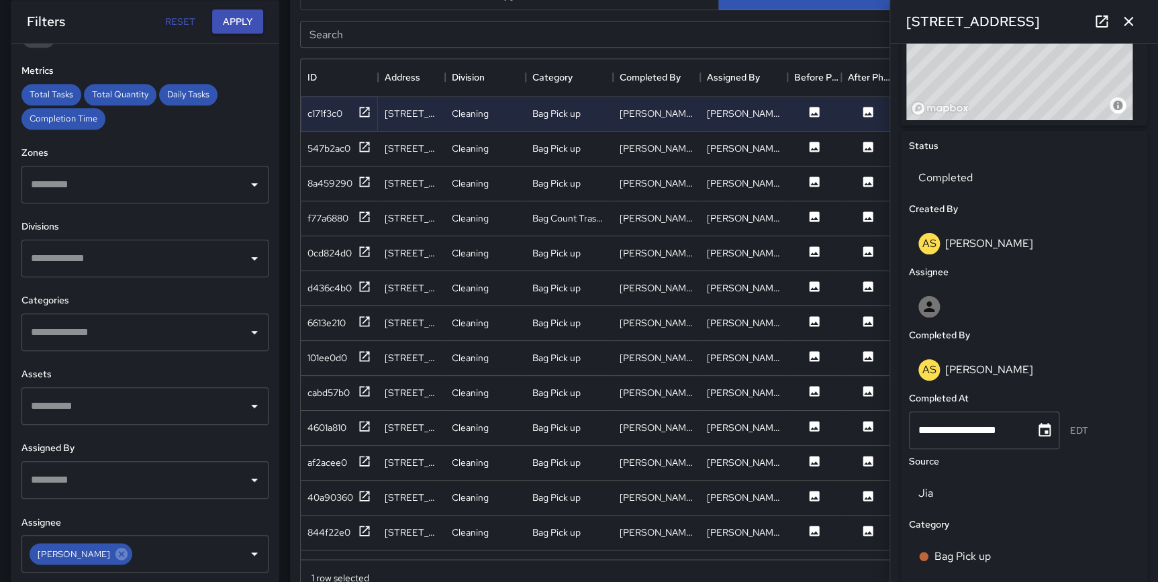
scroll to position [554, 0]
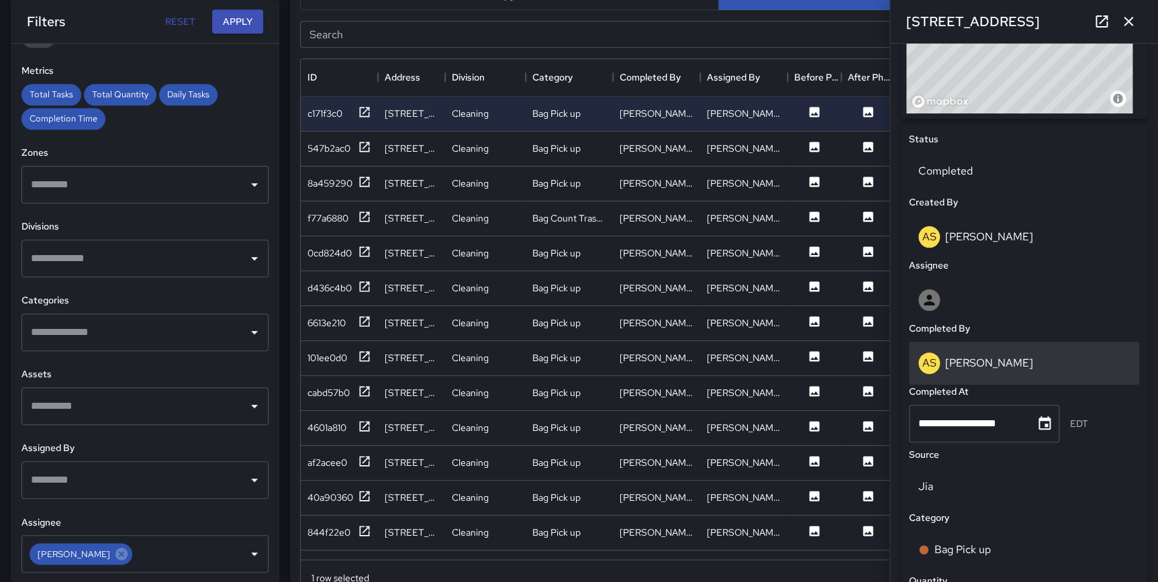
click at [978, 360] on p "[PERSON_NAME]" at bounding box center [989, 363] width 88 height 14
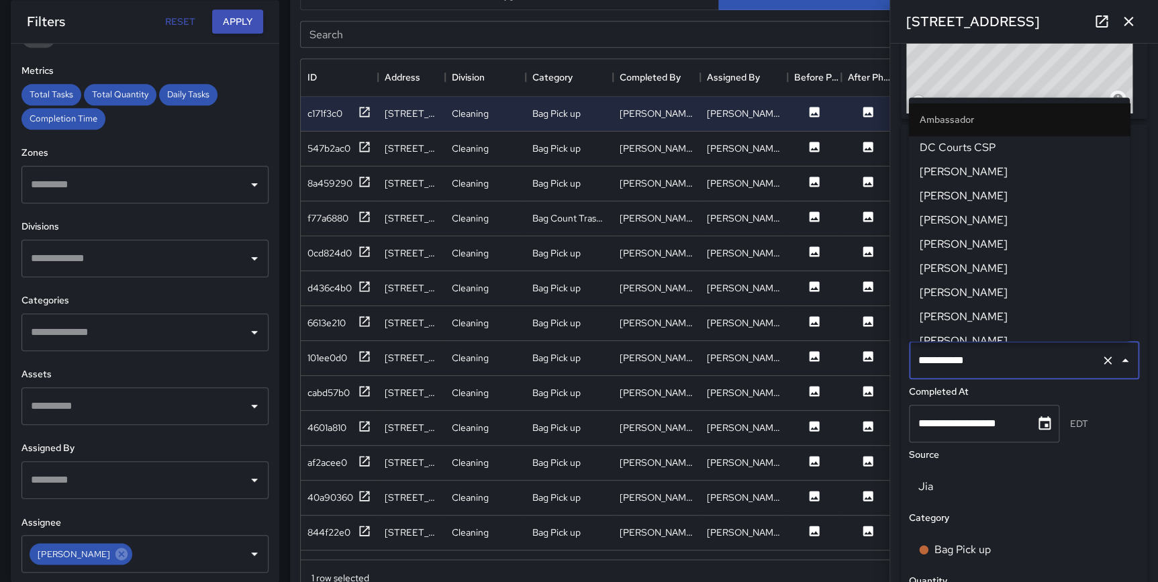
scroll to position [357, 0]
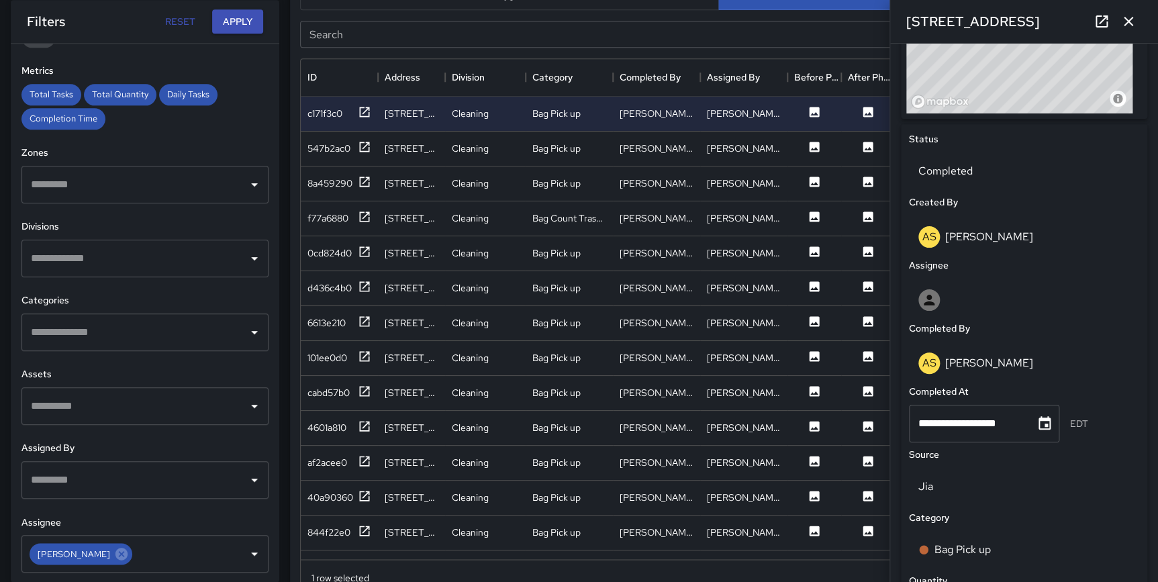
click at [1143, 309] on div "**********" at bounding box center [1024, 313] width 268 height 538
click at [114, 554] on icon at bounding box center [121, 553] width 15 height 15
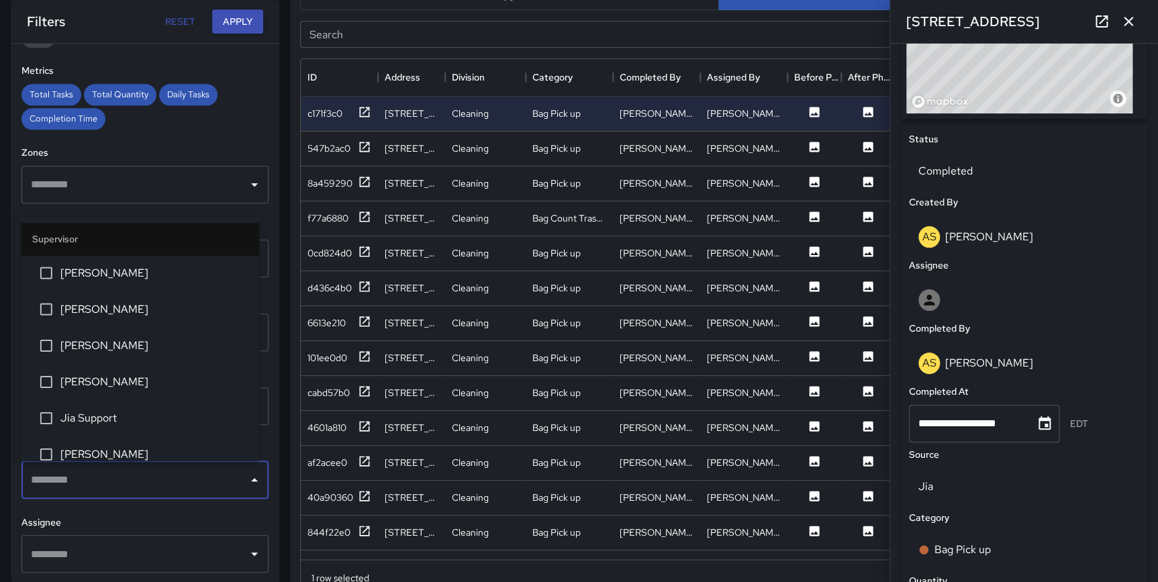
click at [83, 485] on input "text" at bounding box center [135, 480] width 215 height 26
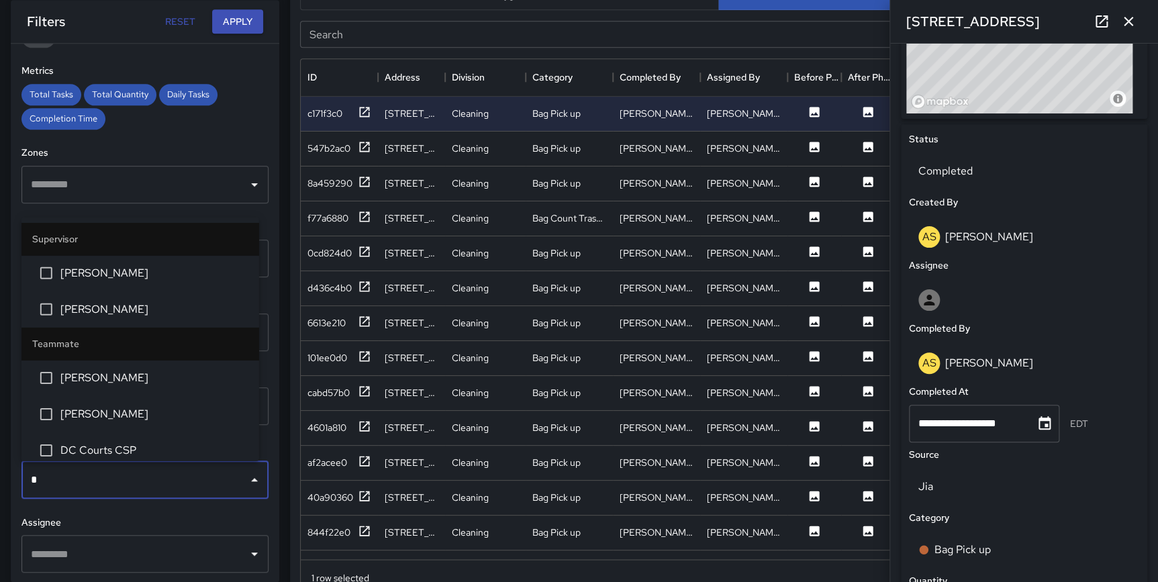
type input "**"
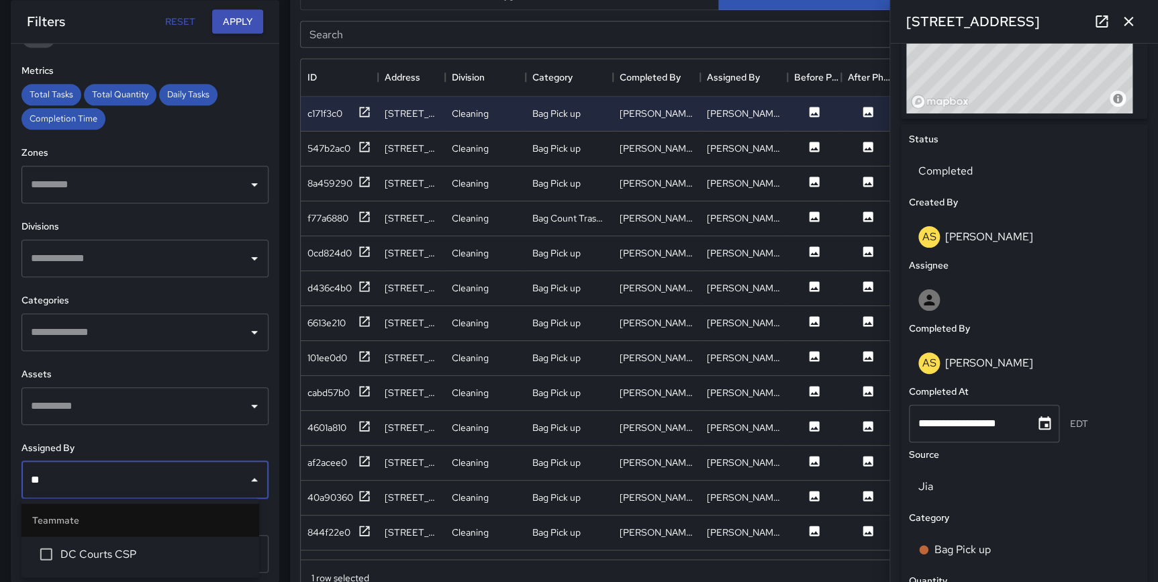
click at [109, 559] on span "DC Courts CSP" at bounding box center [154, 554] width 188 height 16
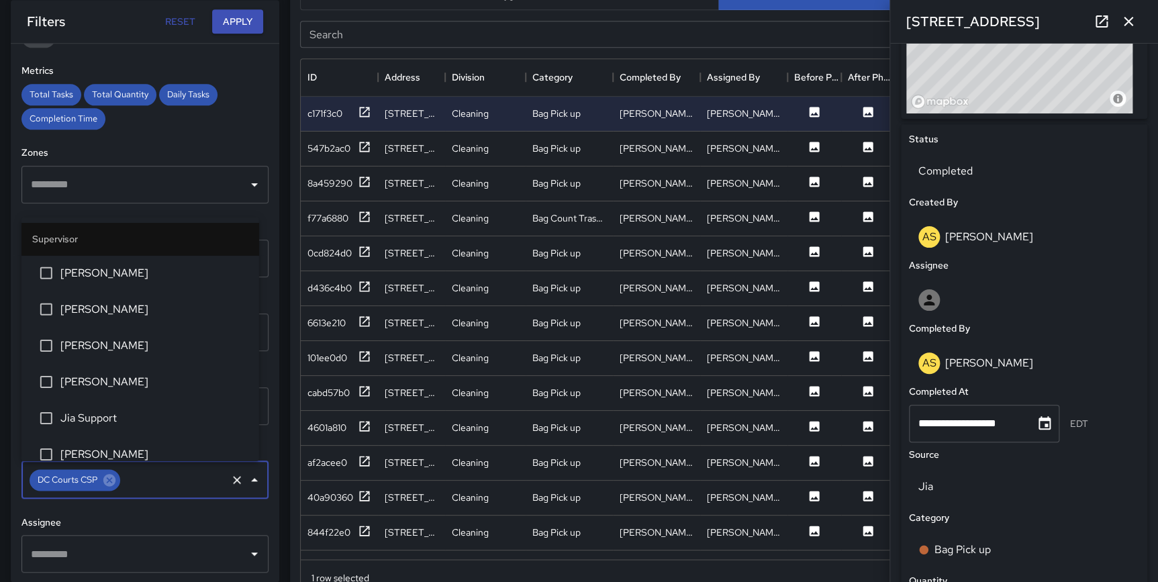
scroll to position [405, 0]
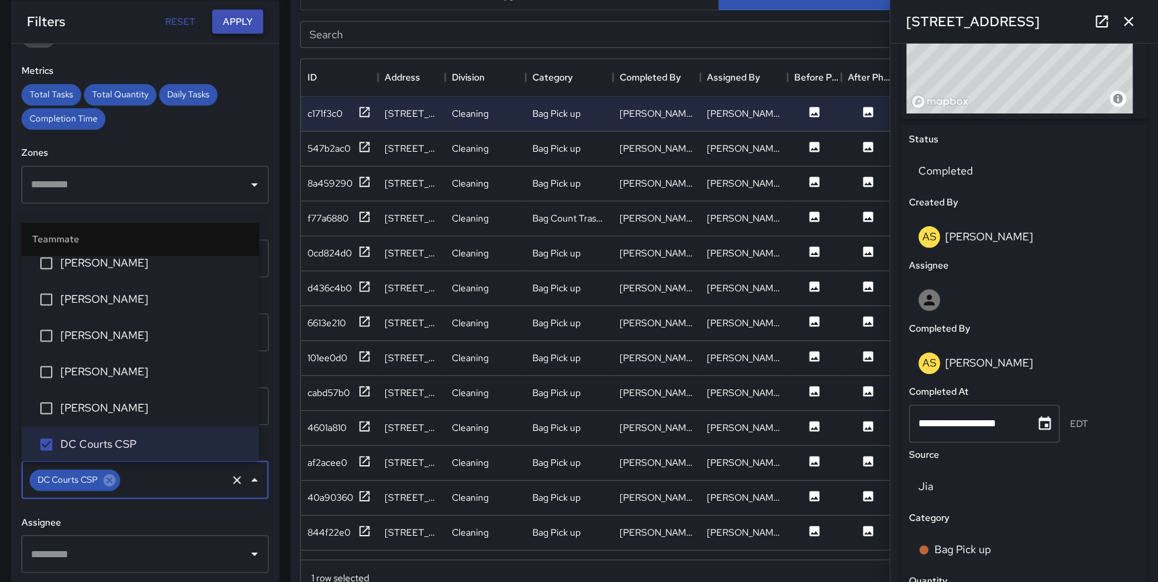
click at [241, 19] on button "Apply" at bounding box center [237, 21] width 51 height 25
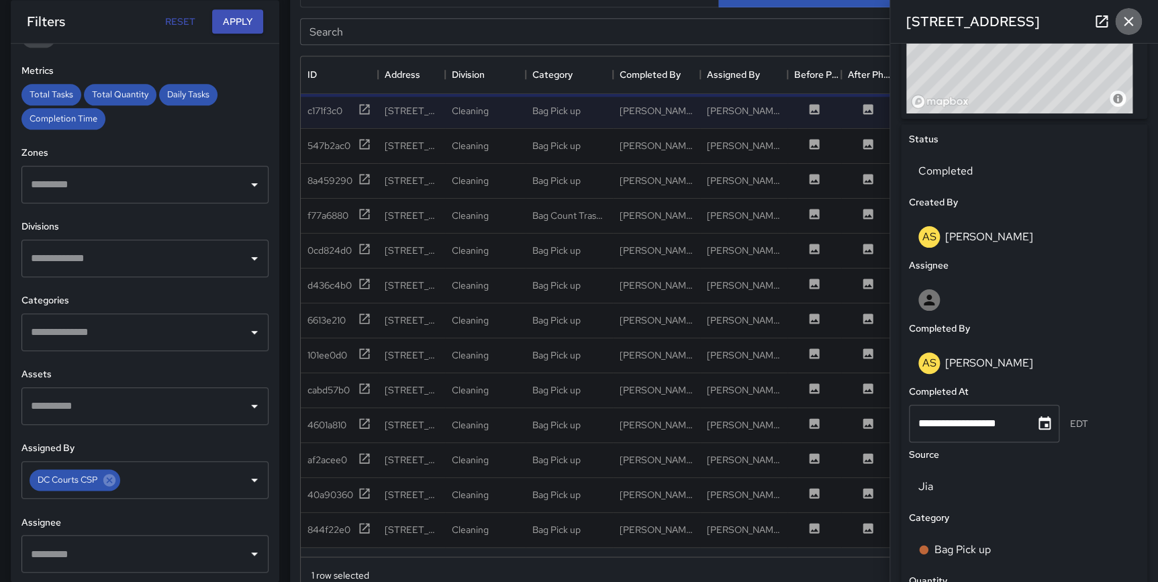
click at [1128, 25] on icon "button" at bounding box center [1128, 21] width 16 height 16
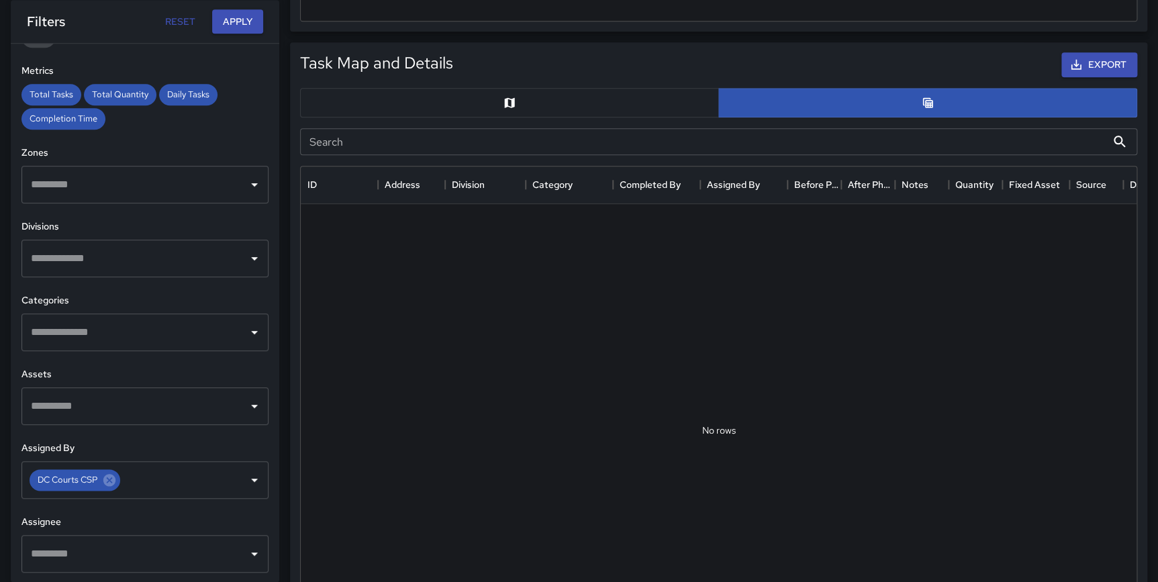
scroll to position [648, 0]
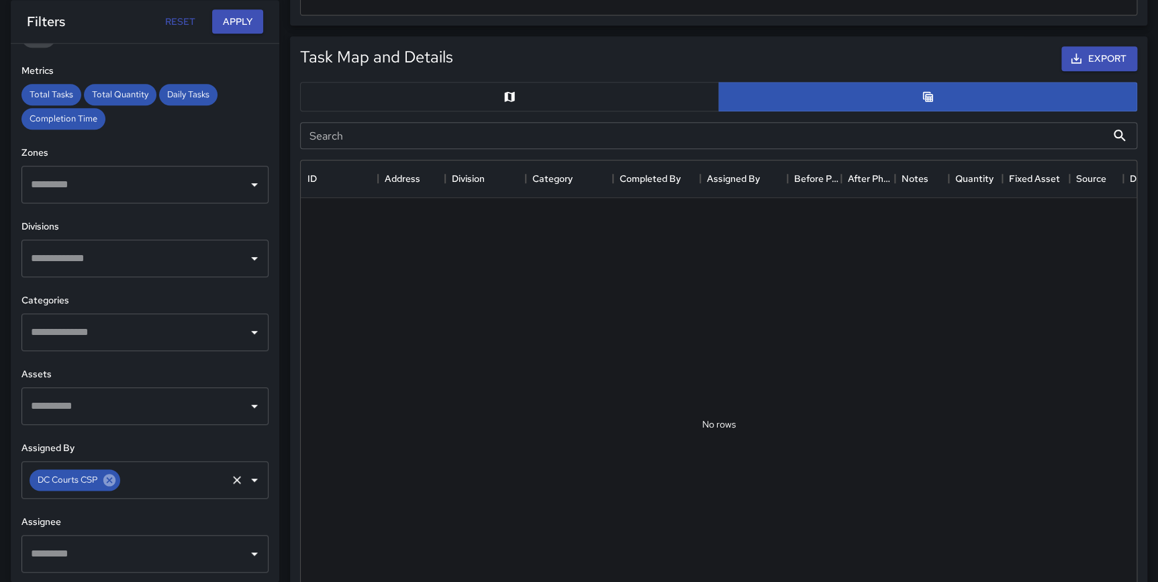
click at [109, 479] on icon at bounding box center [109, 479] width 15 height 15
click at [115, 544] on input "text" at bounding box center [135, 554] width 215 height 26
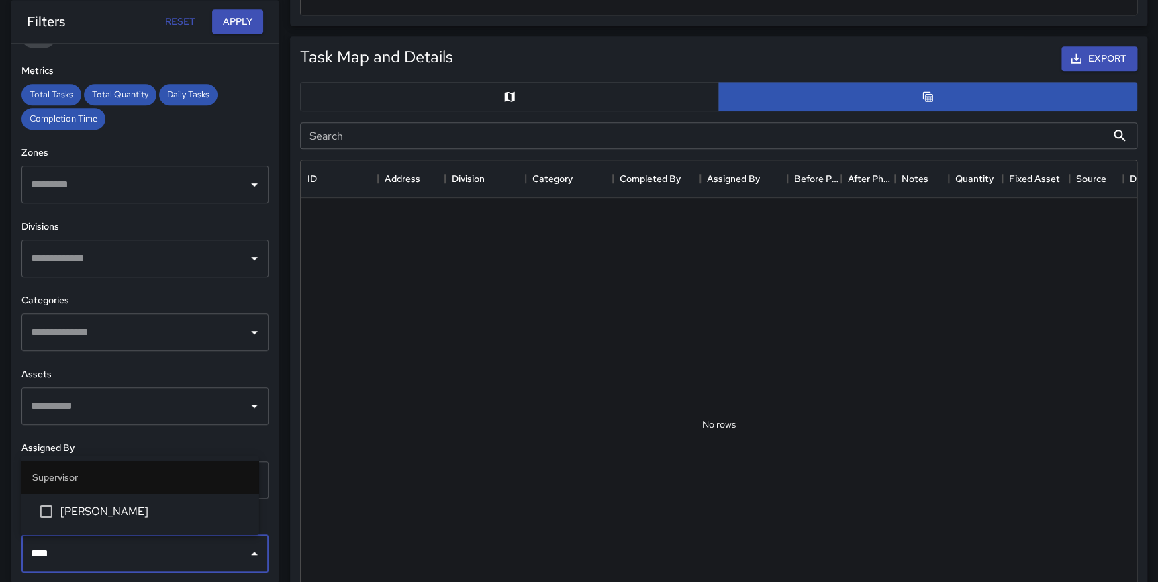
type input "*****"
click at [103, 497] on li "[PERSON_NAME]" at bounding box center [140, 511] width 238 height 36
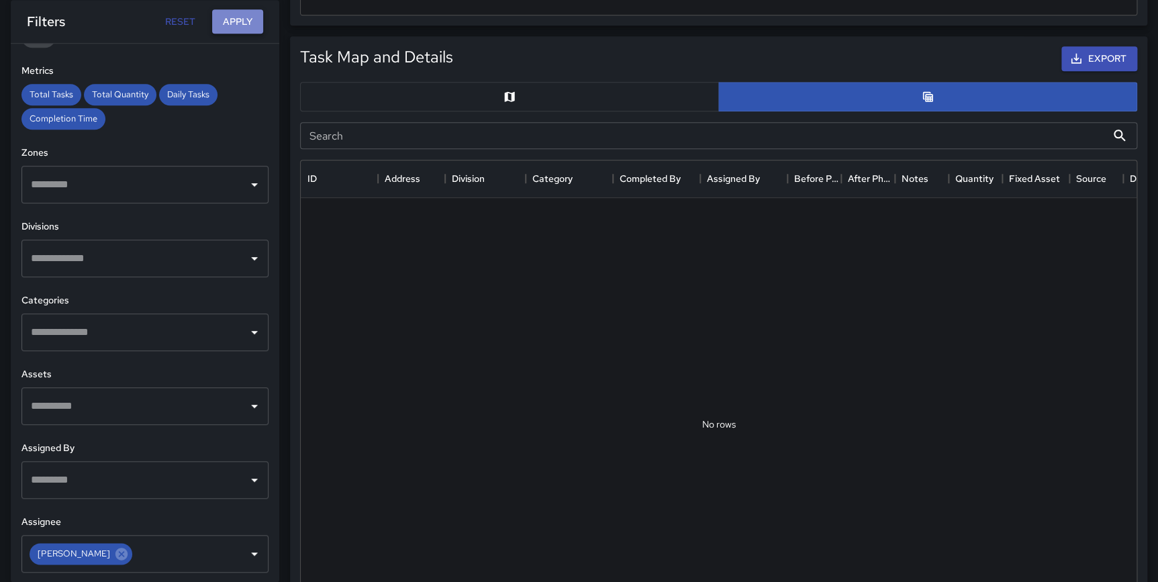
click at [241, 26] on button "Apply" at bounding box center [237, 21] width 51 height 25
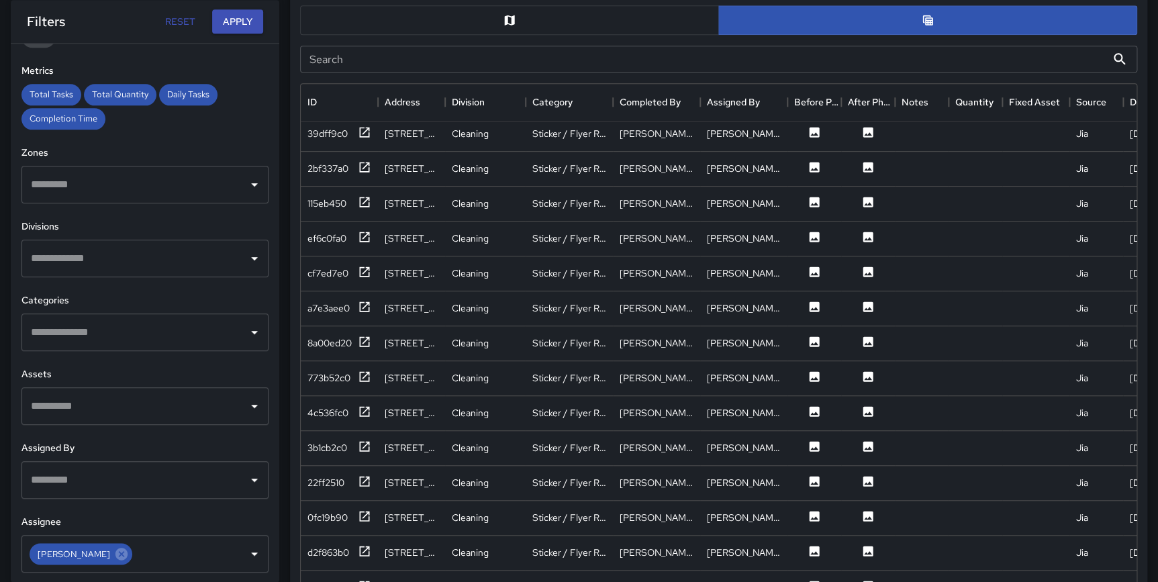
scroll to position [707, 0]
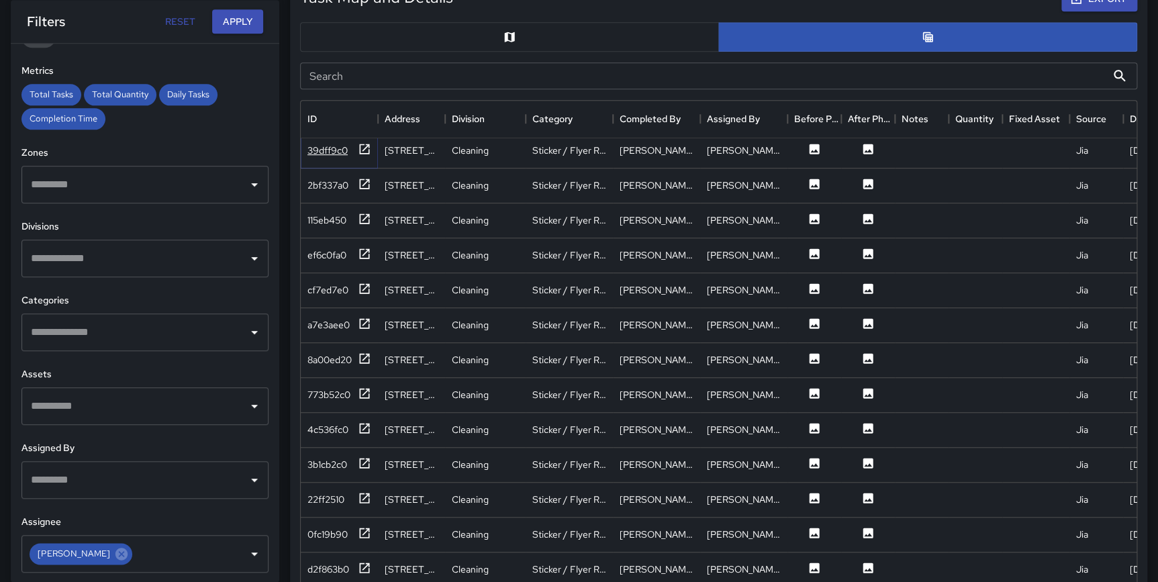
click at [368, 147] on icon at bounding box center [364, 148] width 13 height 13
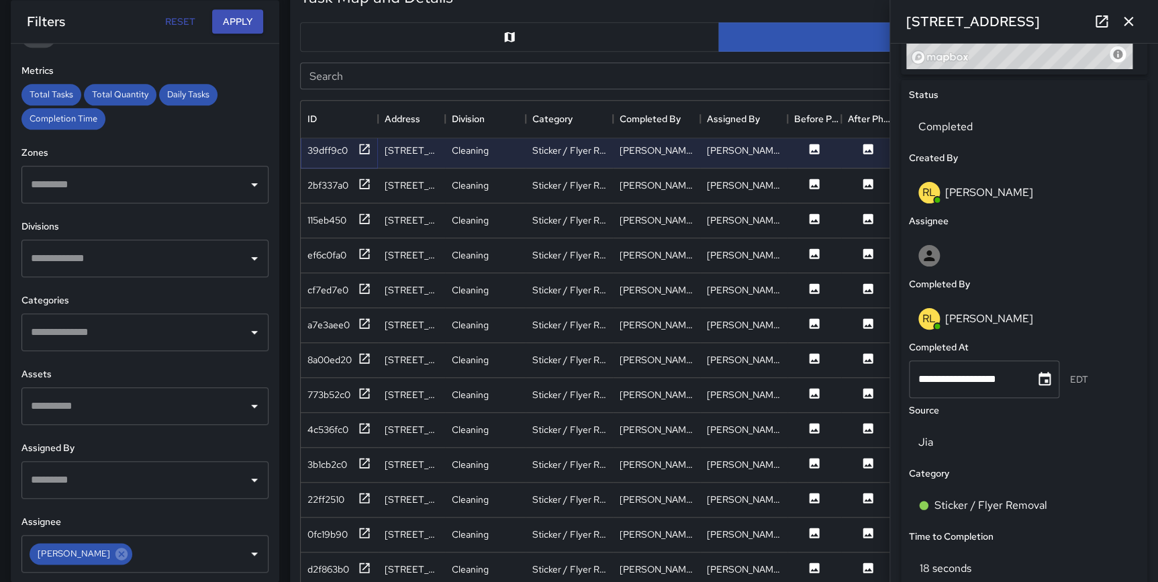
scroll to position [595, 0]
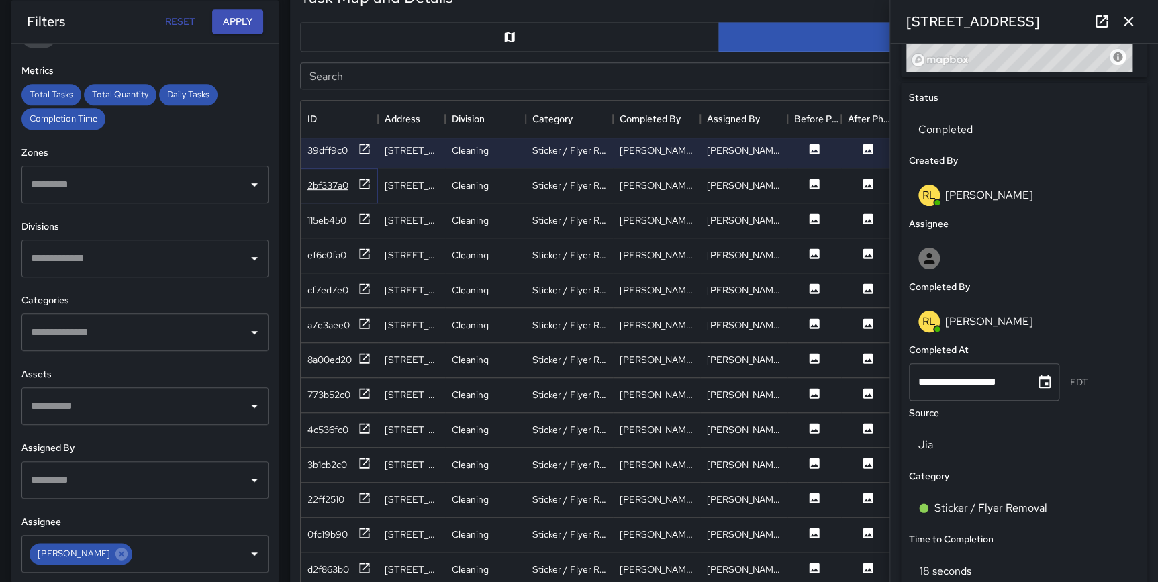
click at [361, 181] on icon at bounding box center [364, 183] width 13 height 13
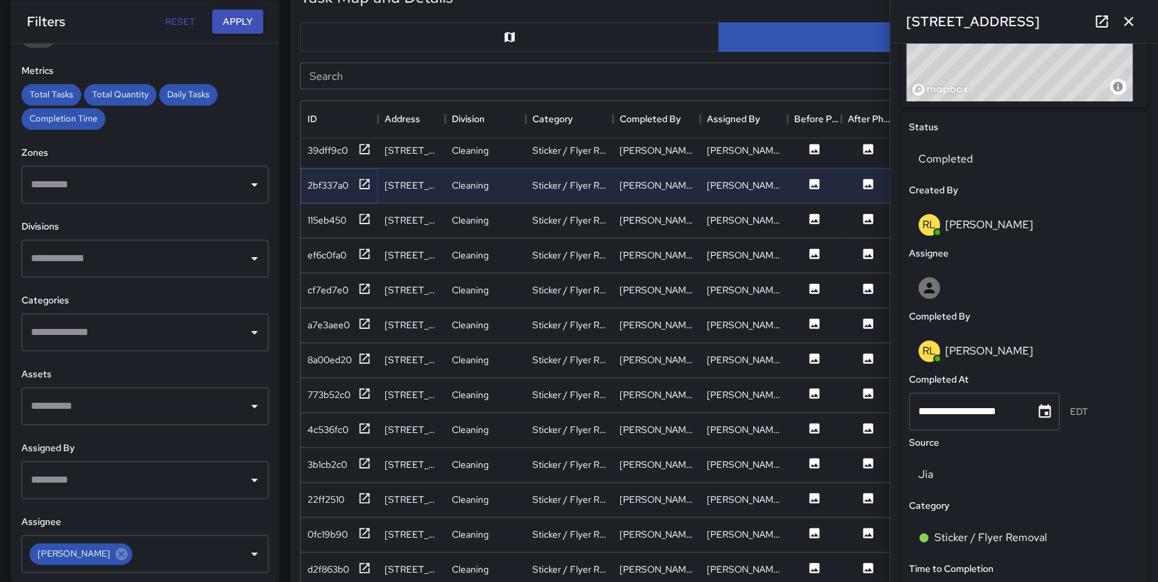
scroll to position [548, 0]
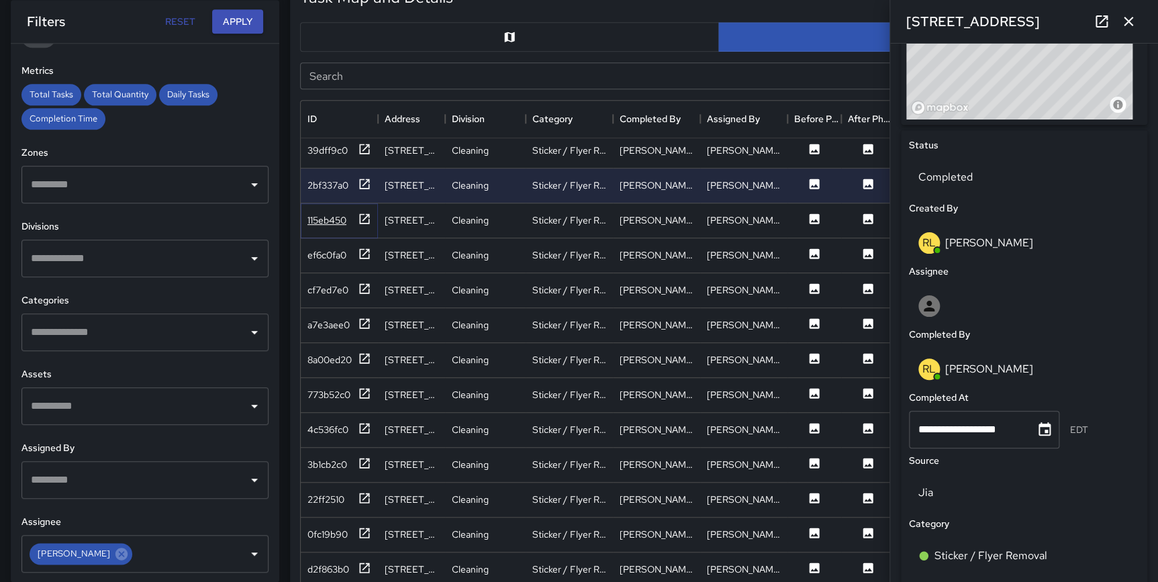
click at [366, 213] on icon at bounding box center [365, 218] width 10 height 10
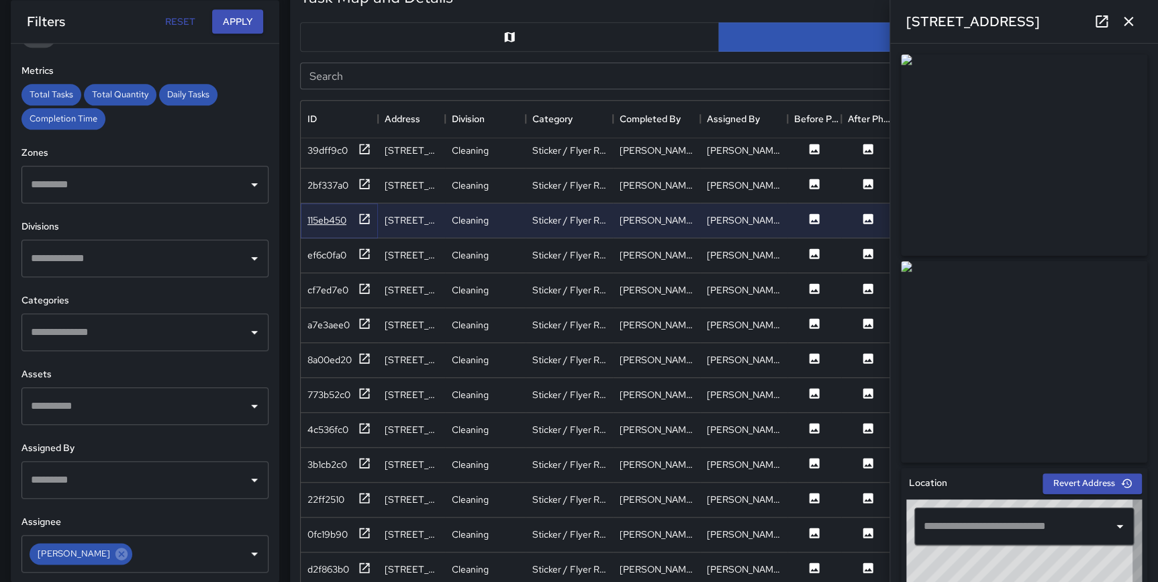
type input "**********"
click at [1135, 18] on icon "button" at bounding box center [1128, 21] width 16 height 16
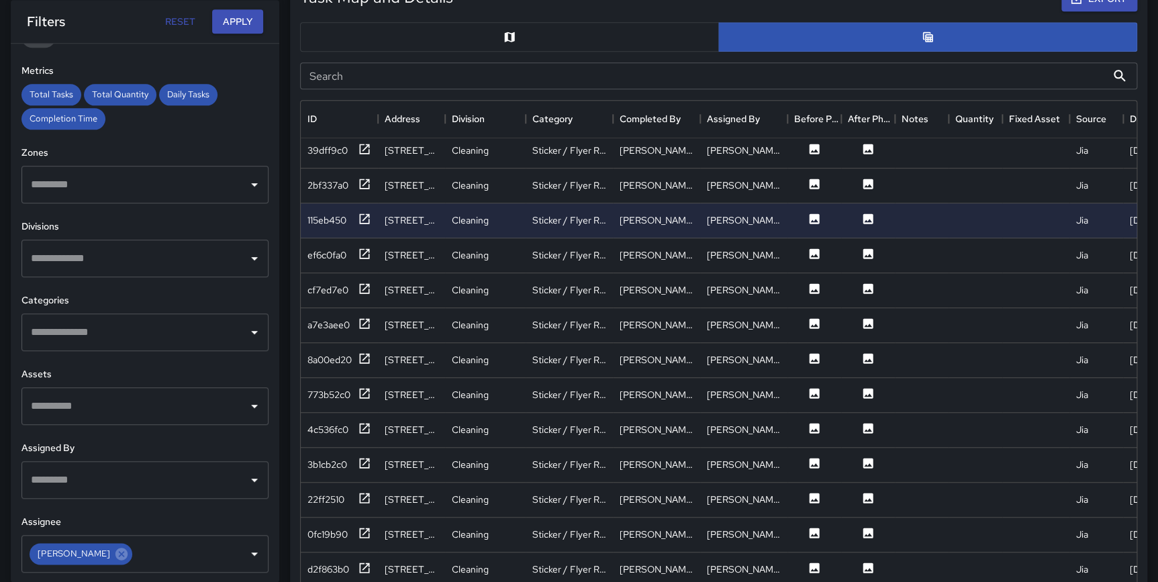
click at [922, 77] on input "Search" at bounding box center [703, 75] width 806 height 27
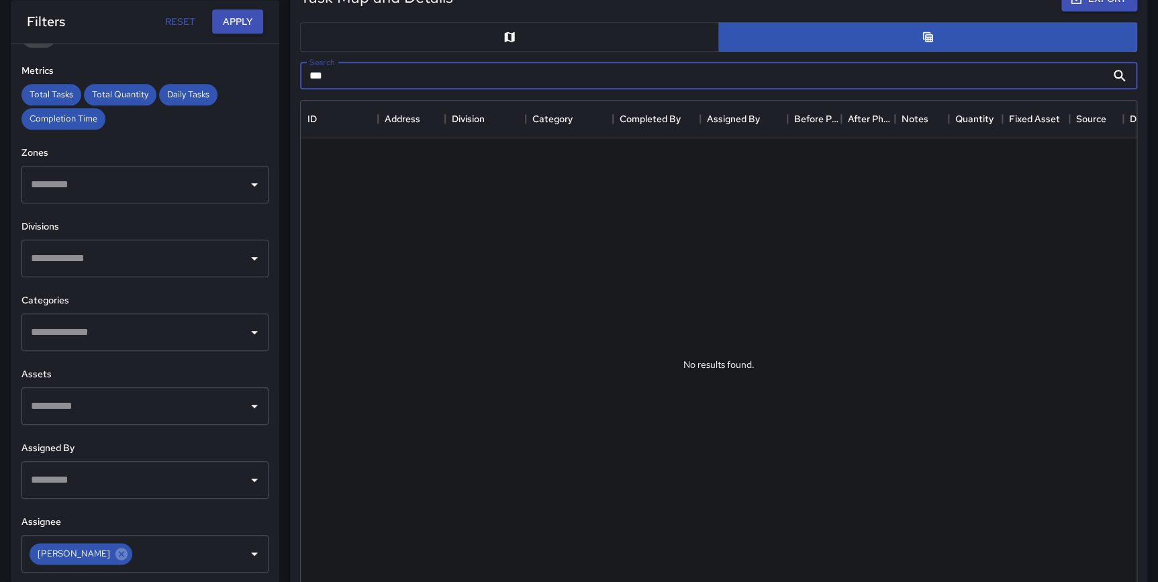
scroll to position [0, 0]
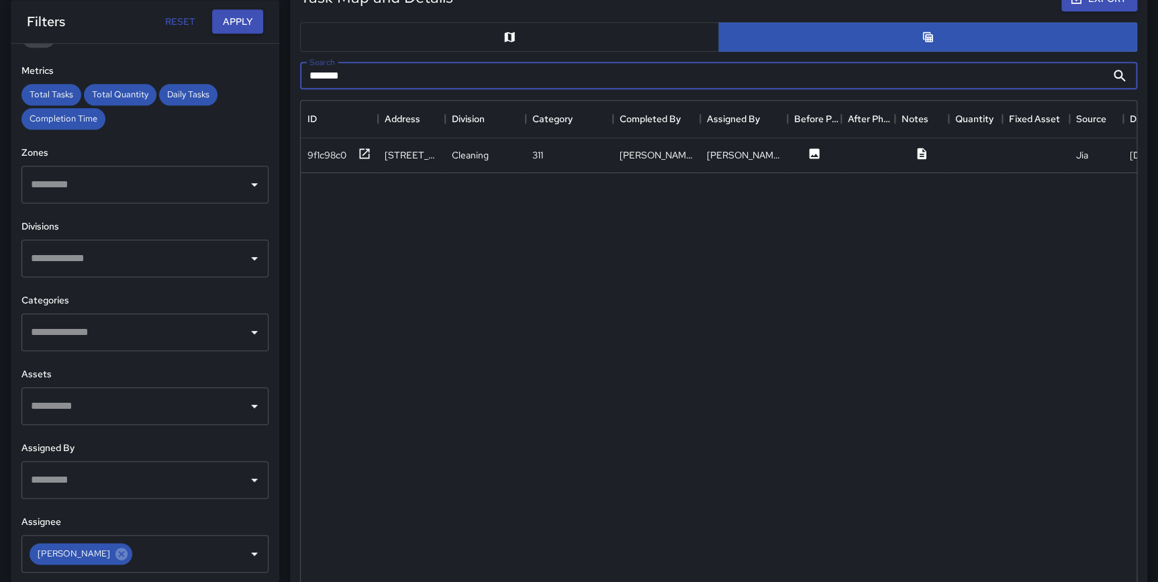
type input "********"
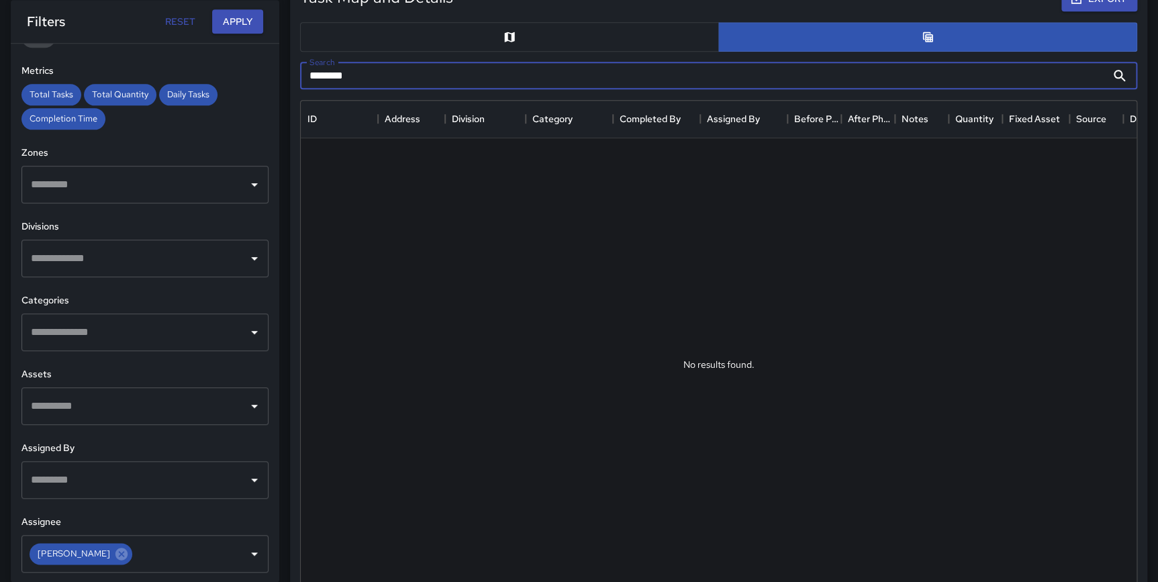
drag, startPoint x: 385, startPoint y: 70, endPoint x: 297, endPoint y: 67, distance: 88.0
click at [297, 67] on div "Search ******** Search" at bounding box center [719, 76] width 848 height 38
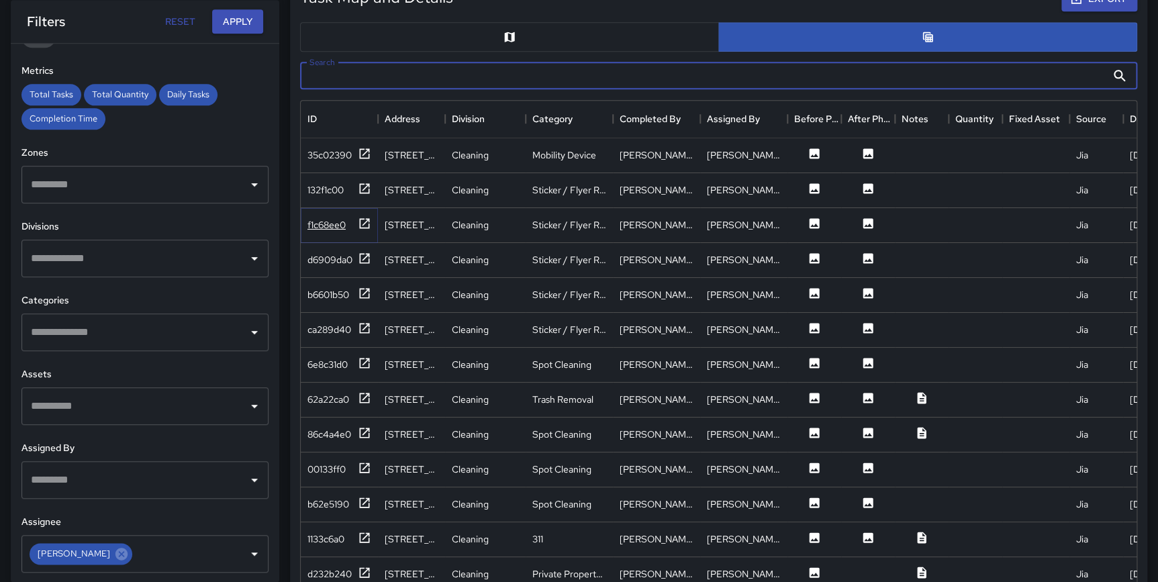
click at [363, 221] on icon at bounding box center [364, 223] width 13 height 13
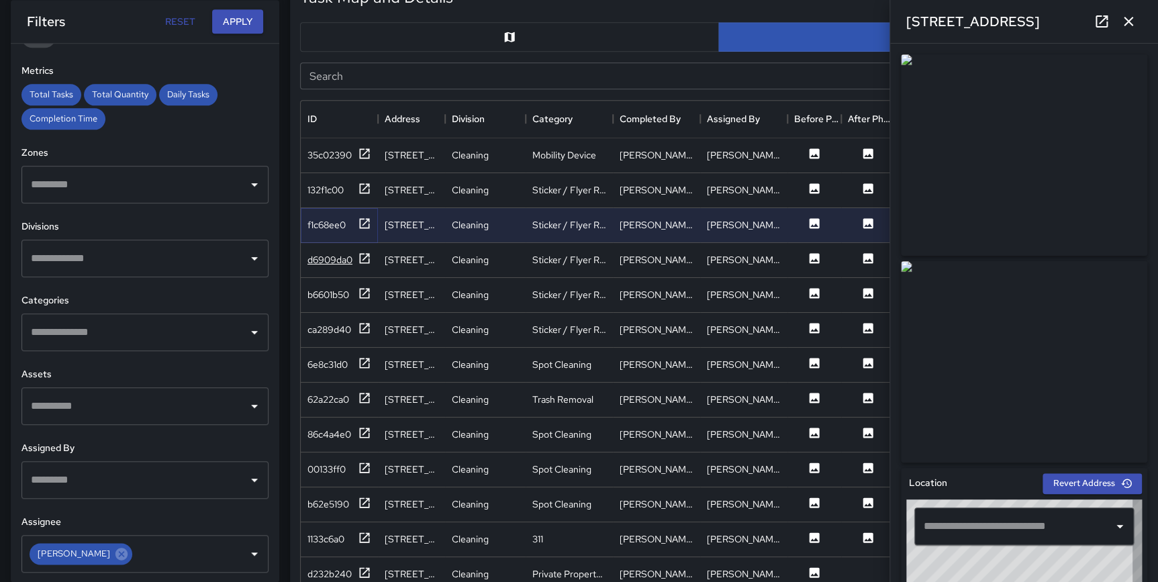
type input "**********"
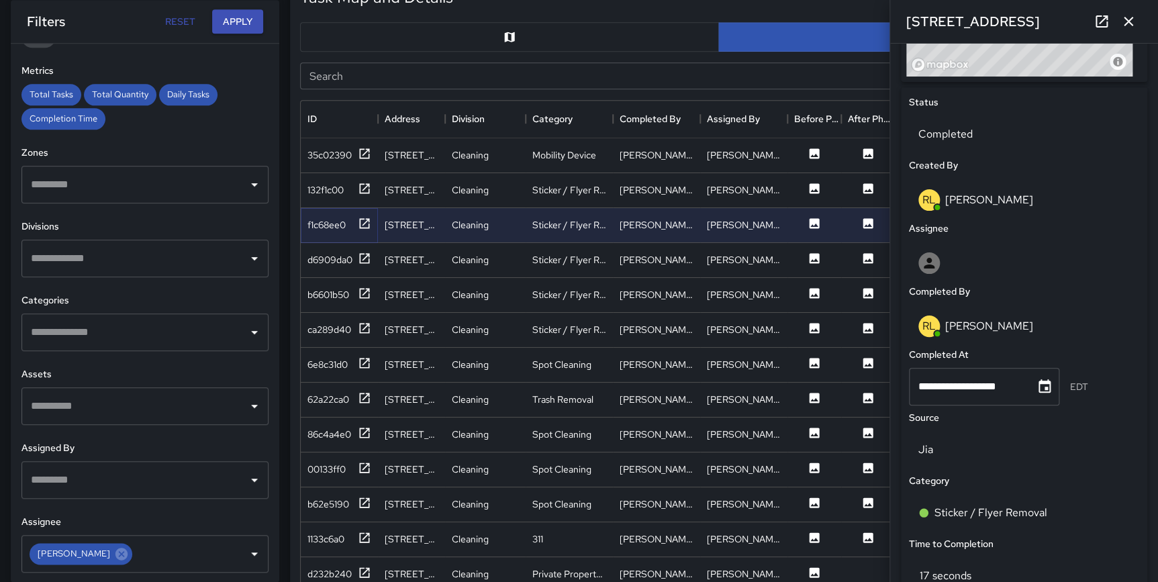
scroll to position [593, 0]
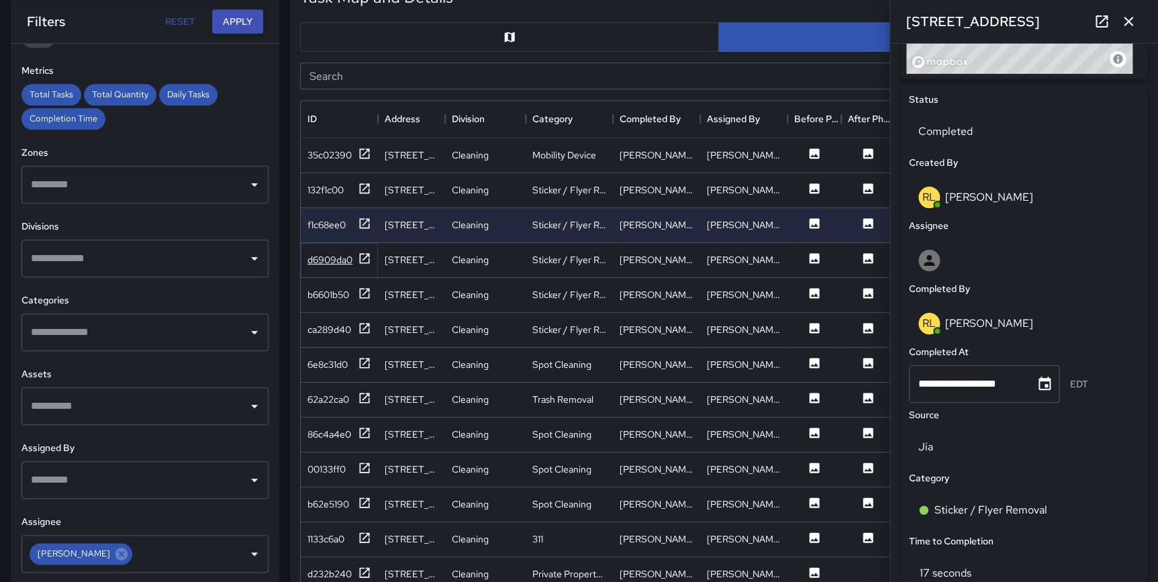
click at [358, 258] on icon at bounding box center [364, 258] width 13 height 13
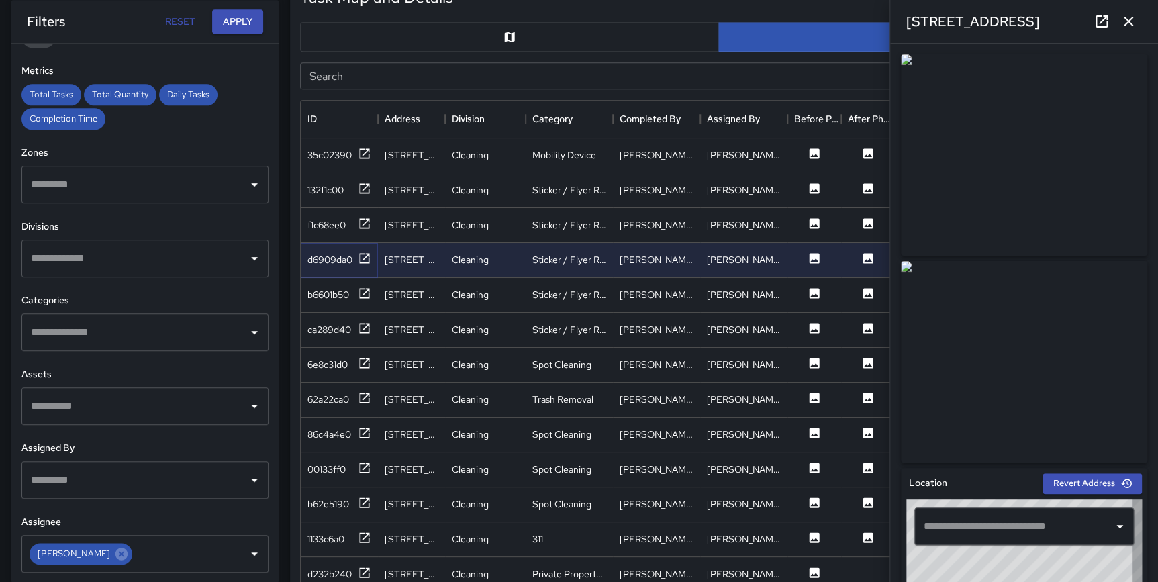
type input "**********"
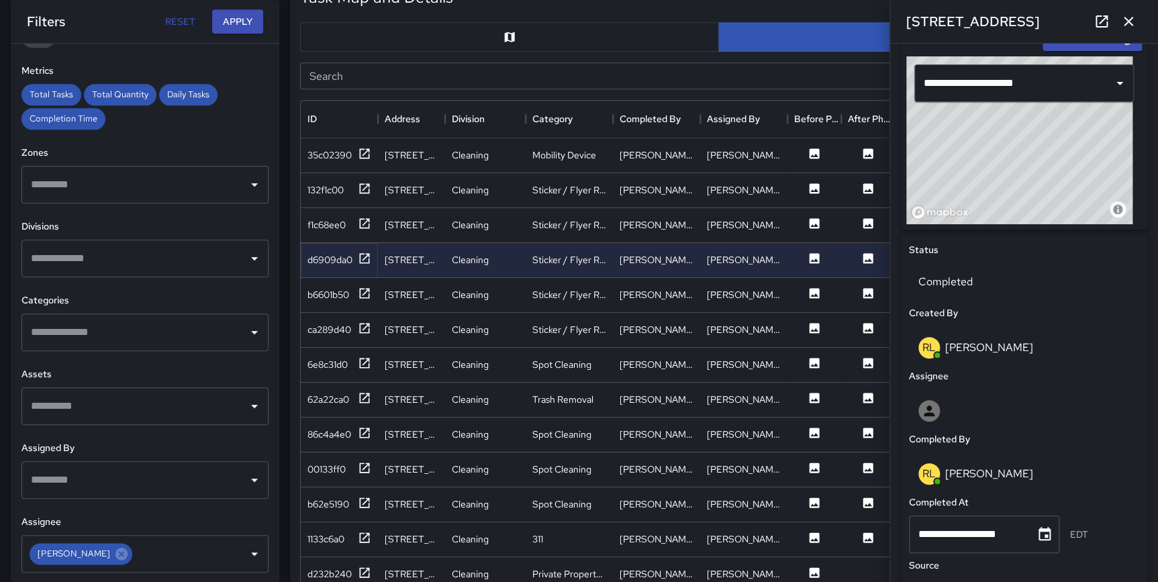
scroll to position [445, 0]
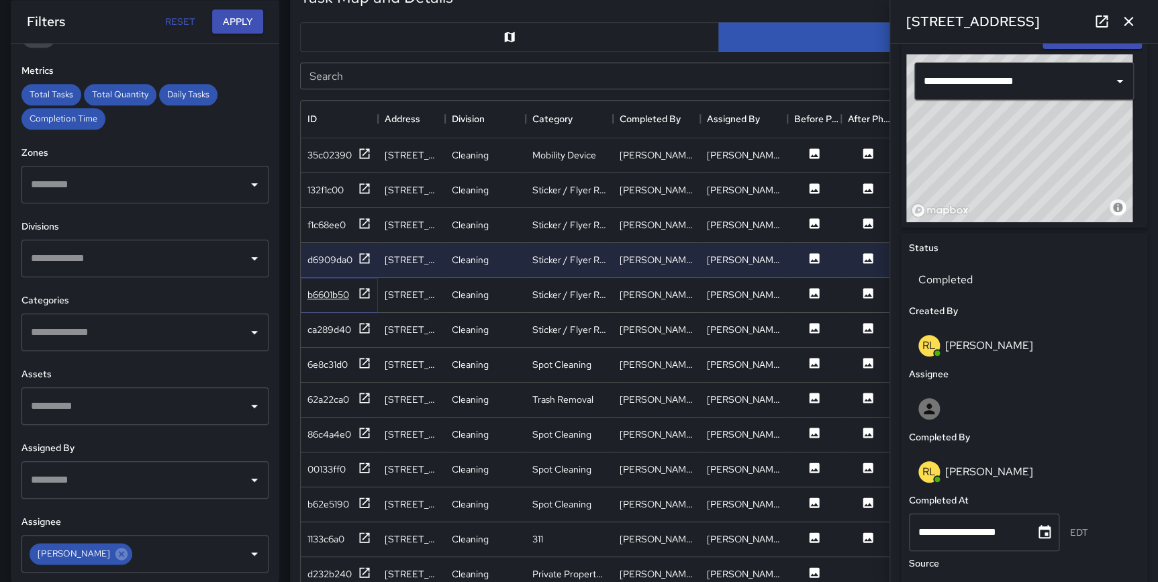
click at [366, 294] on icon at bounding box center [364, 293] width 13 height 13
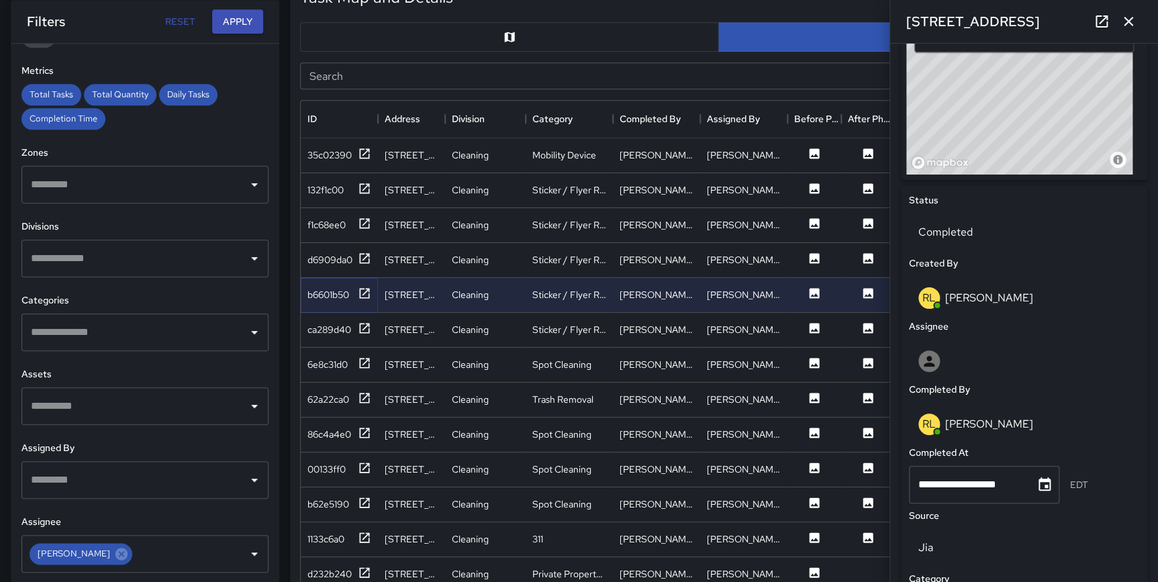
scroll to position [528, 0]
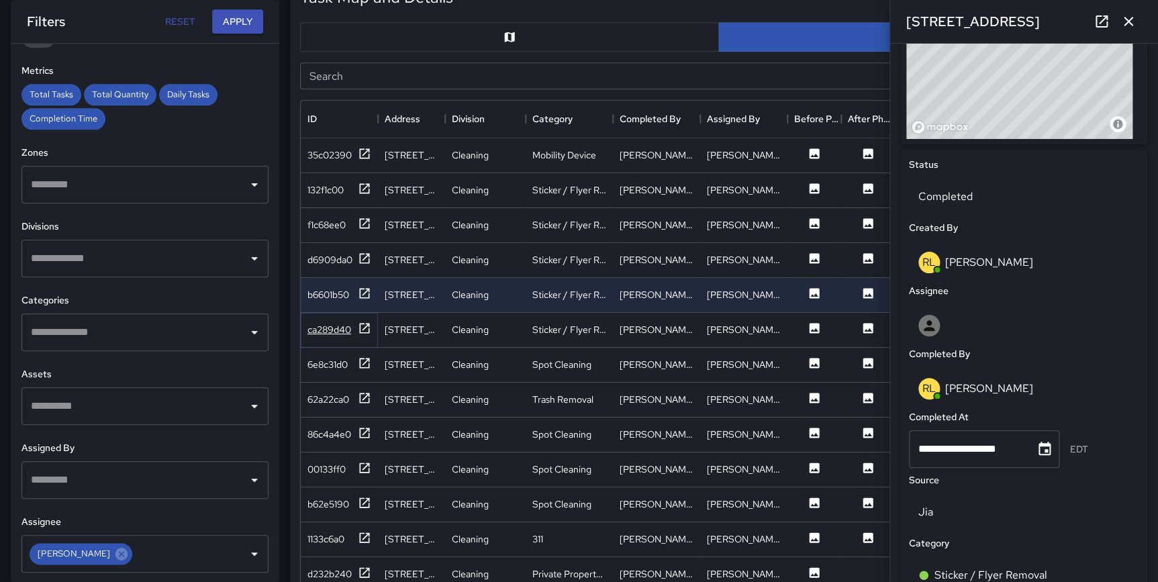
click at [364, 326] on icon at bounding box center [365, 328] width 10 height 10
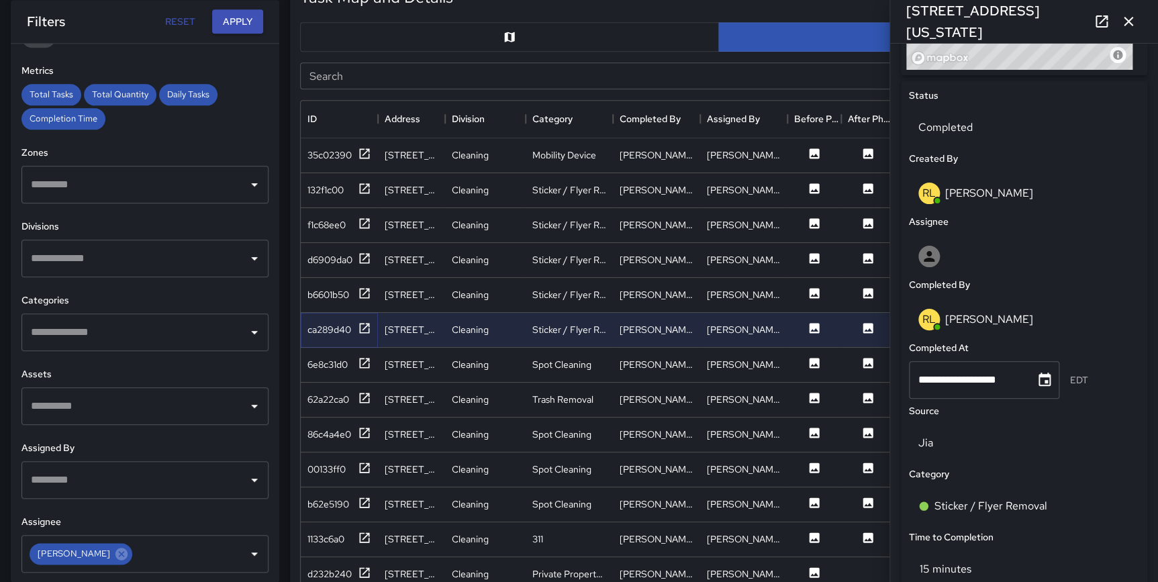
scroll to position [600, 0]
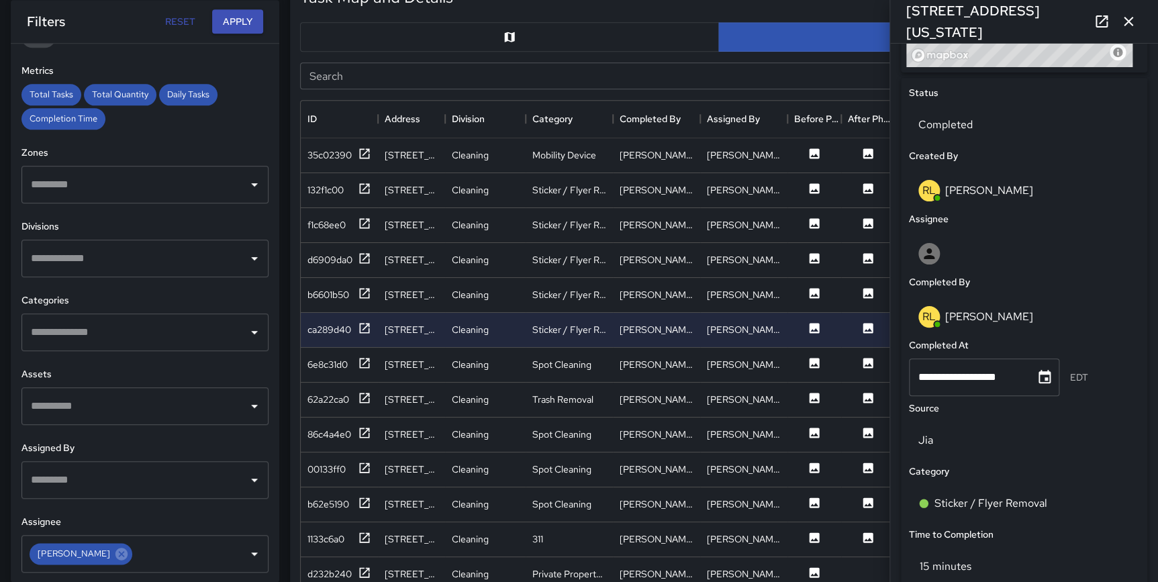
click at [1130, 16] on icon "button" at bounding box center [1128, 21] width 16 height 16
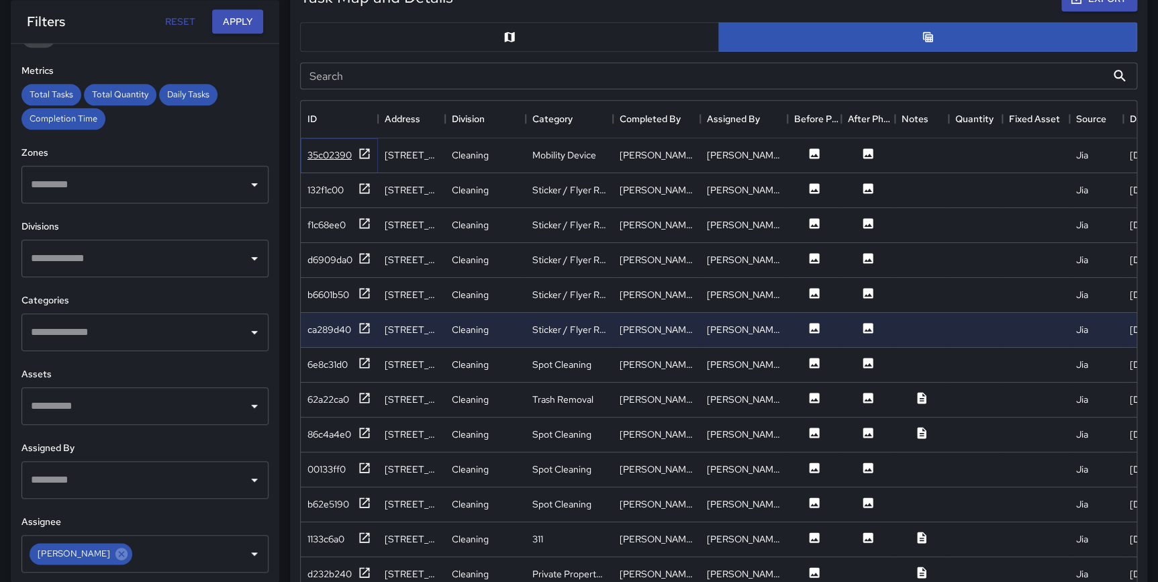
click at [366, 158] on icon at bounding box center [364, 153] width 13 height 13
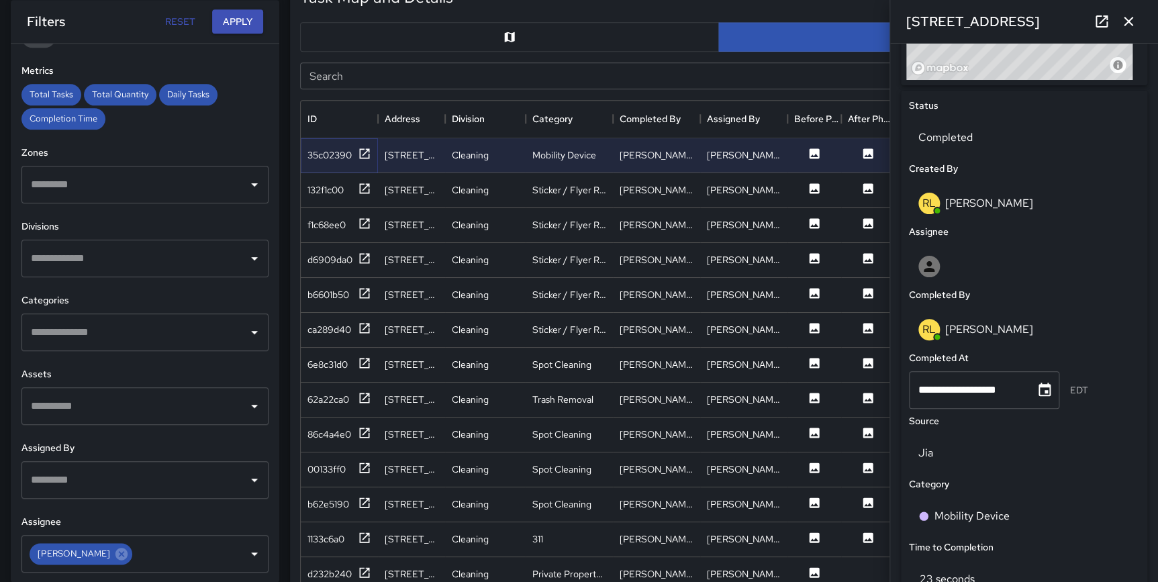
scroll to position [598, 0]
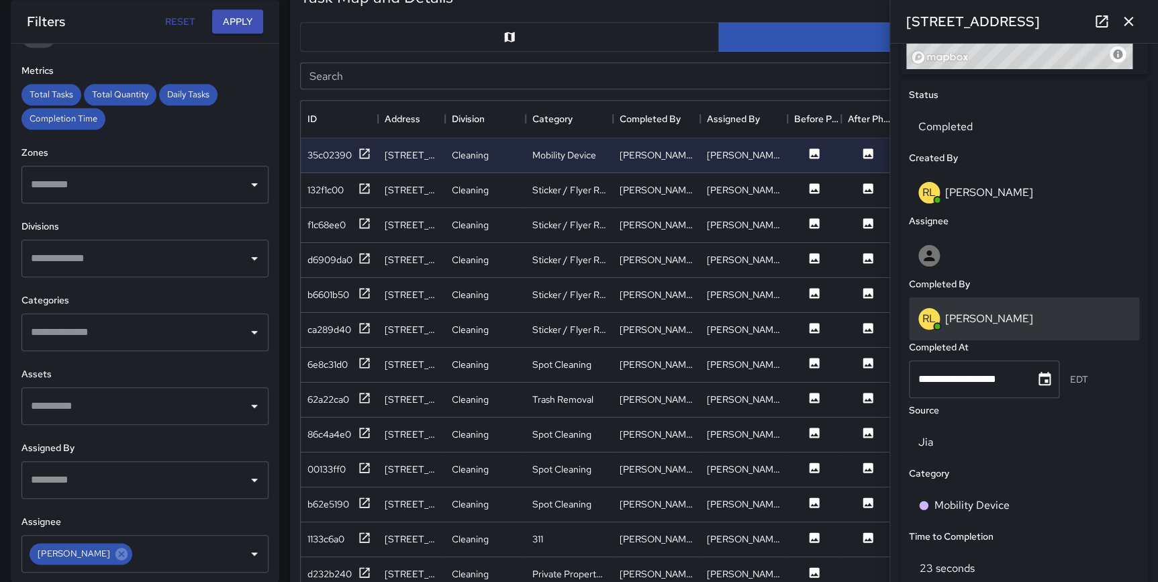
click at [1086, 320] on div "[PERSON_NAME]" at bounding box center [1023, 318] width 211 height 21
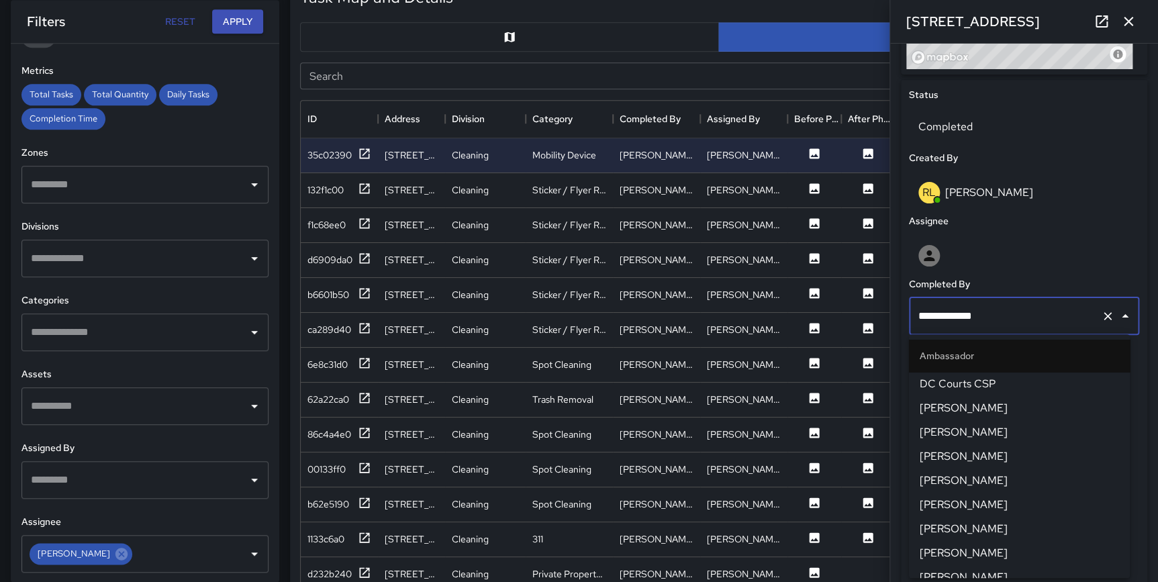
scroll to position [406, 0]
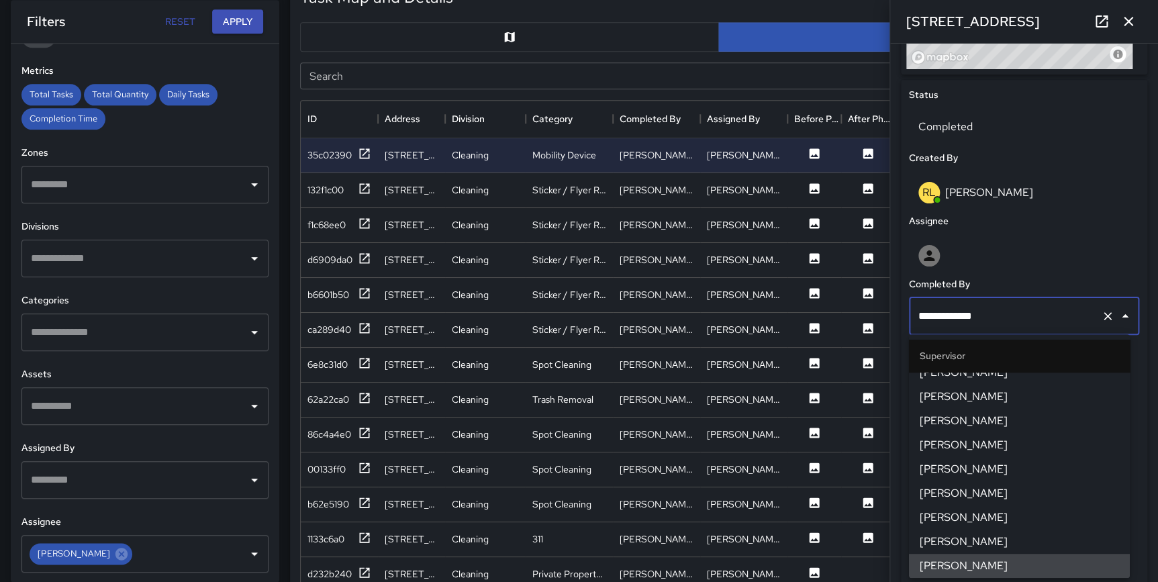
click at [1134, 326] on div "**********" at bounding box center [1024, 415] width 246 height 671
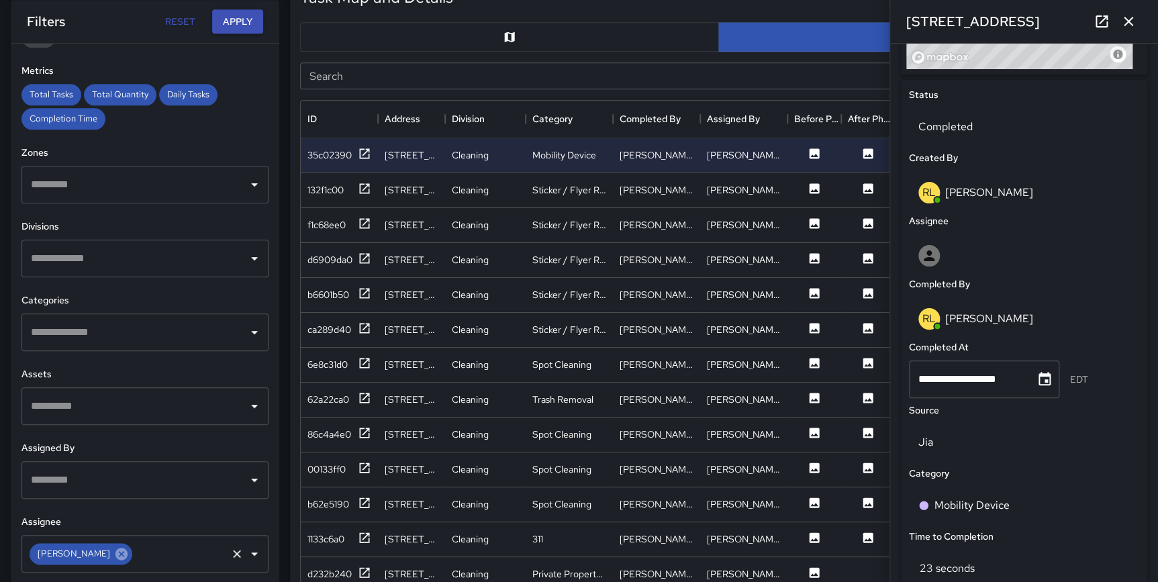
click at [114, 553] on icon at bounding box center [121, 553] width 15 height 15
click at [121, 550] on input "text" at bounding box center [135, 554] width 215 height 26
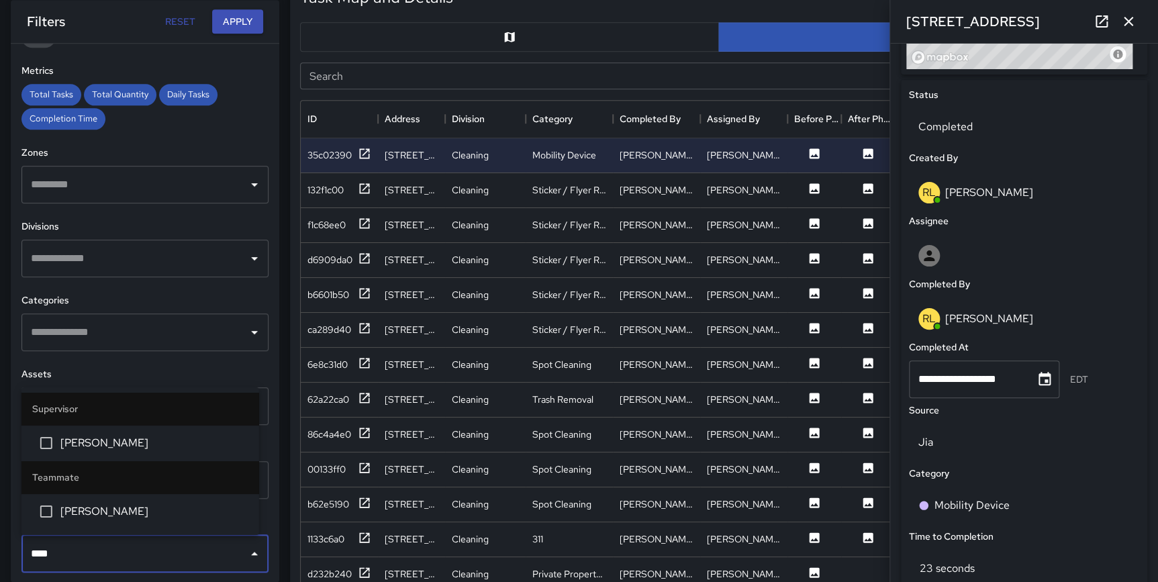
type input "*****"
click at [115, 448] on span "[PERSON_NAME]" at bounding box center [154, 443] width 188 height 16
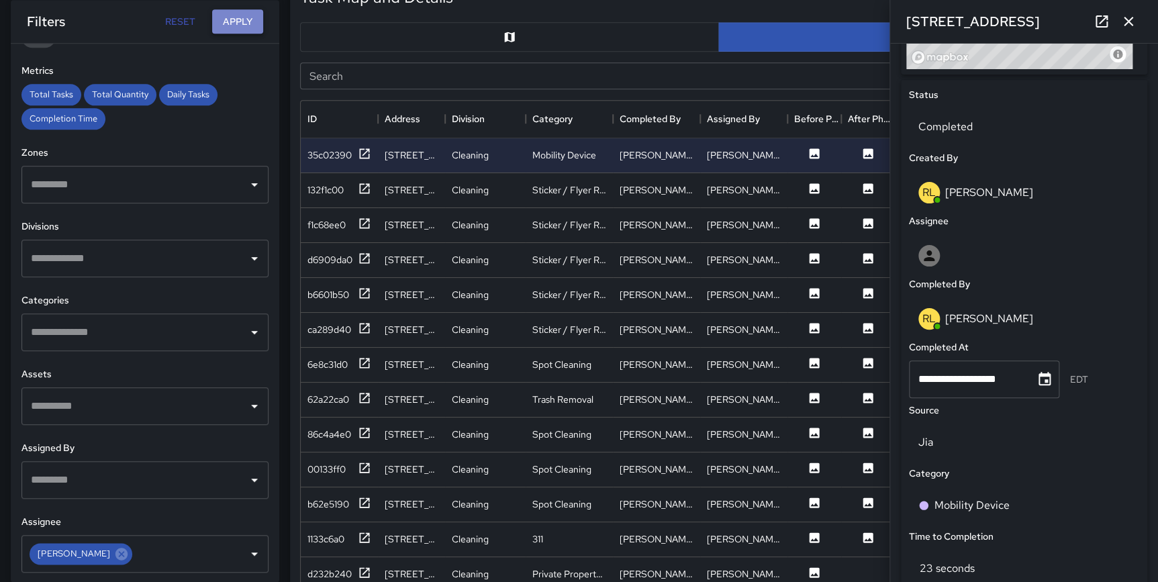
click at [234, 26] on button "Apply" at bounding box center [237, 21] width 51 height 25
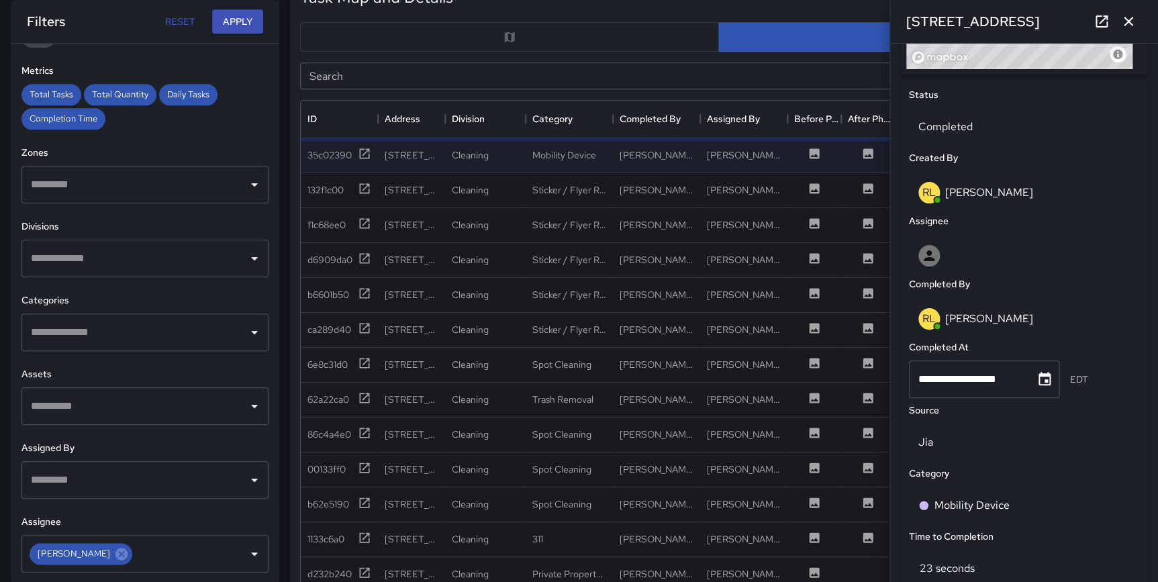
click at [1134, 22] on icon "button" at bounding box center [1128, 21] width 16 height 16
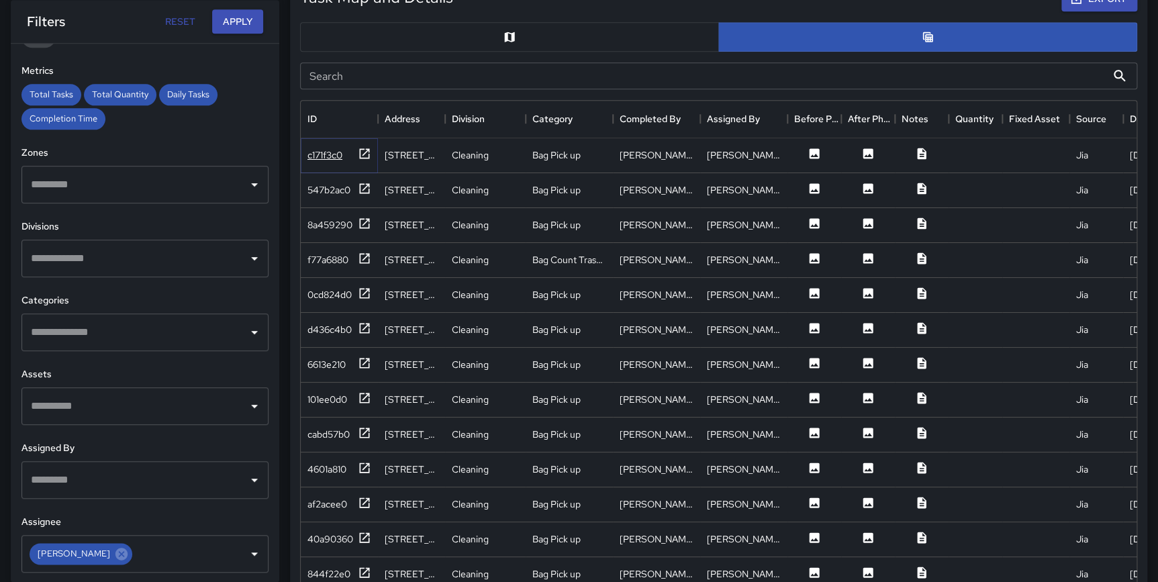
click at [362, 154] on icon at bounding box center [365, 153] width 10 height 10
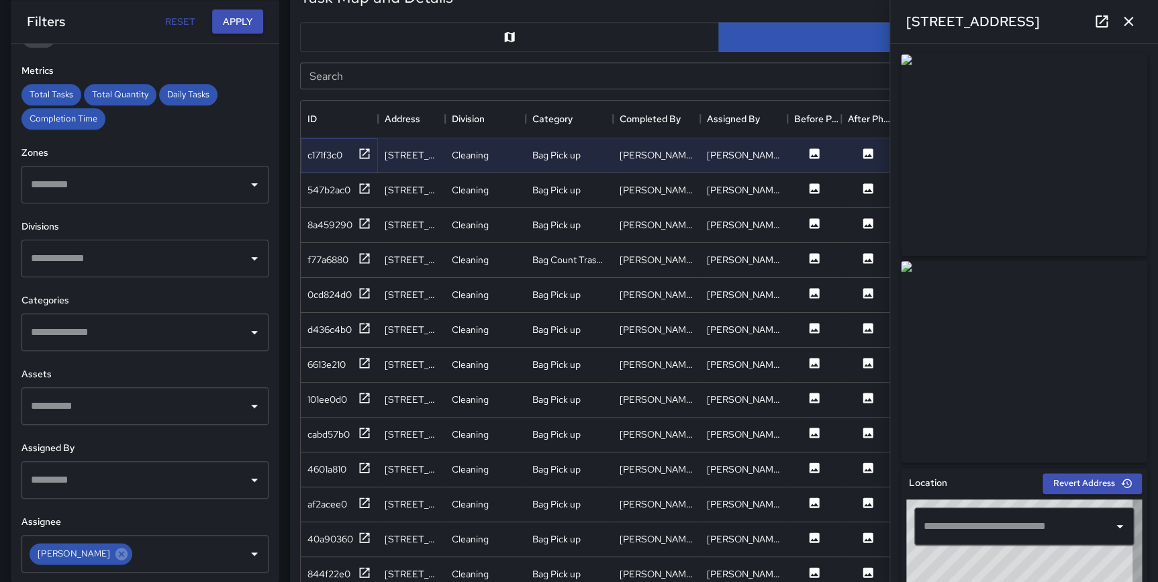
type input "**********"
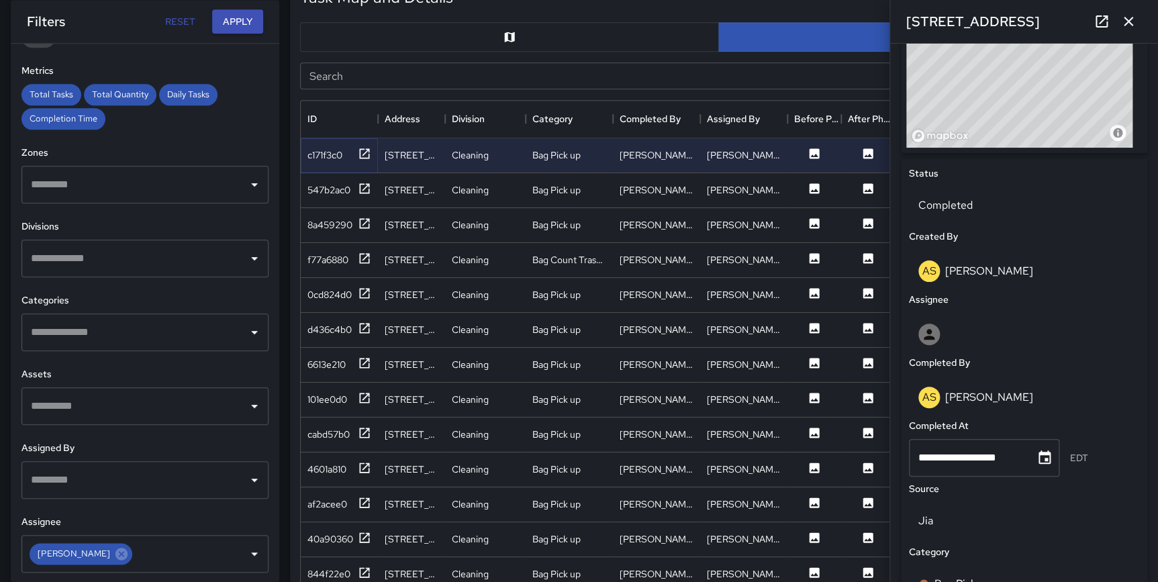
scroll to position [524, 0]
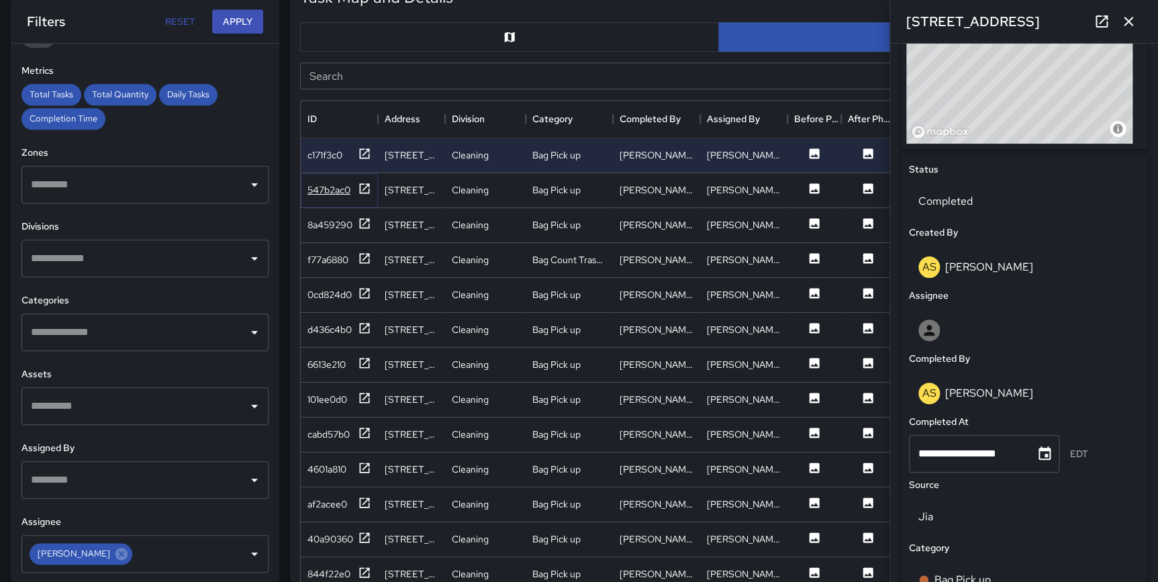
click at [366, 185] on icon at bounding box center [365, 188] width 10 height 10
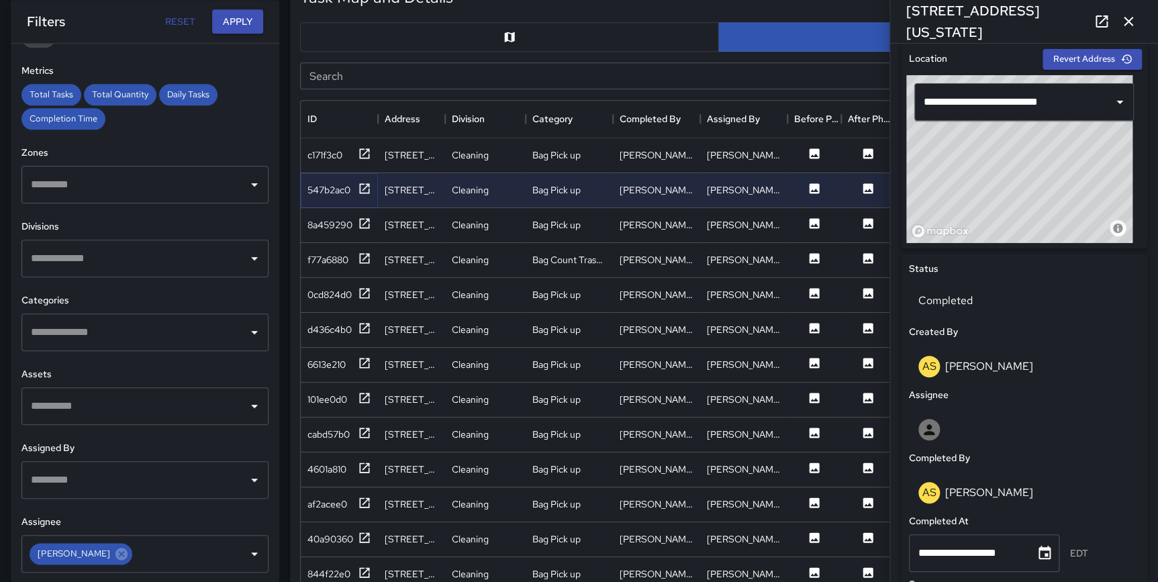
scroll to position [496, 0]
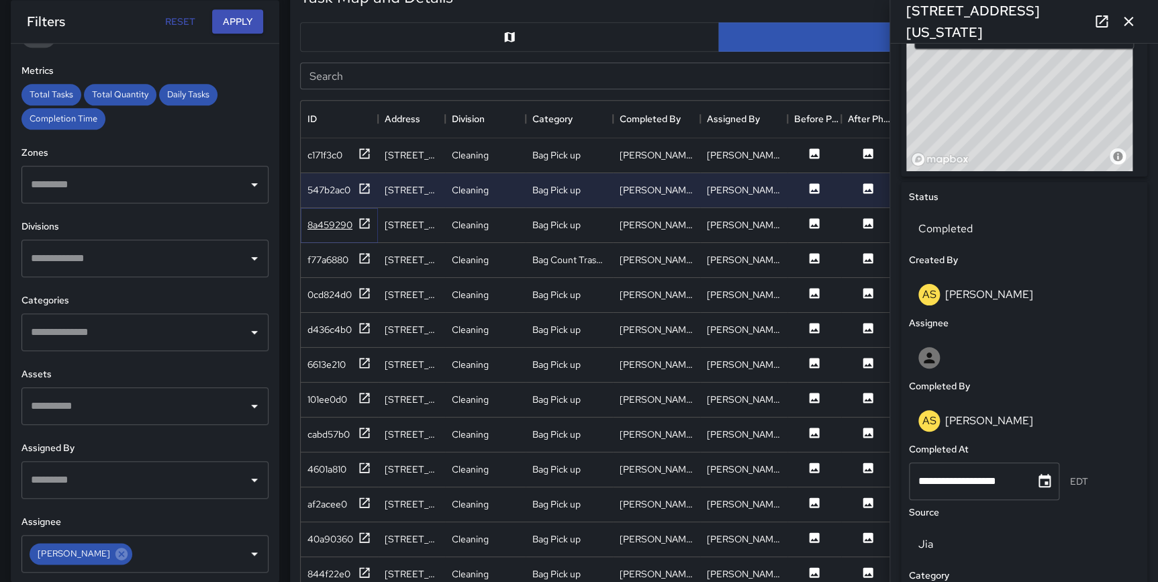
click at [363, 222] on icon at bounding box center [365, 223] width 10 height 10
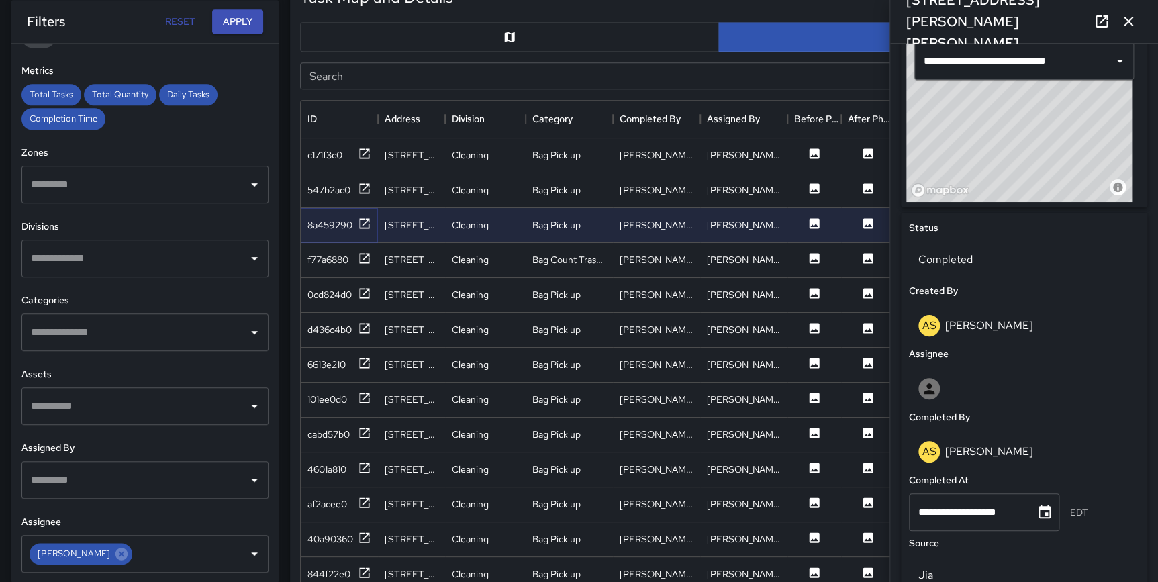
scroll to position [467, 0]
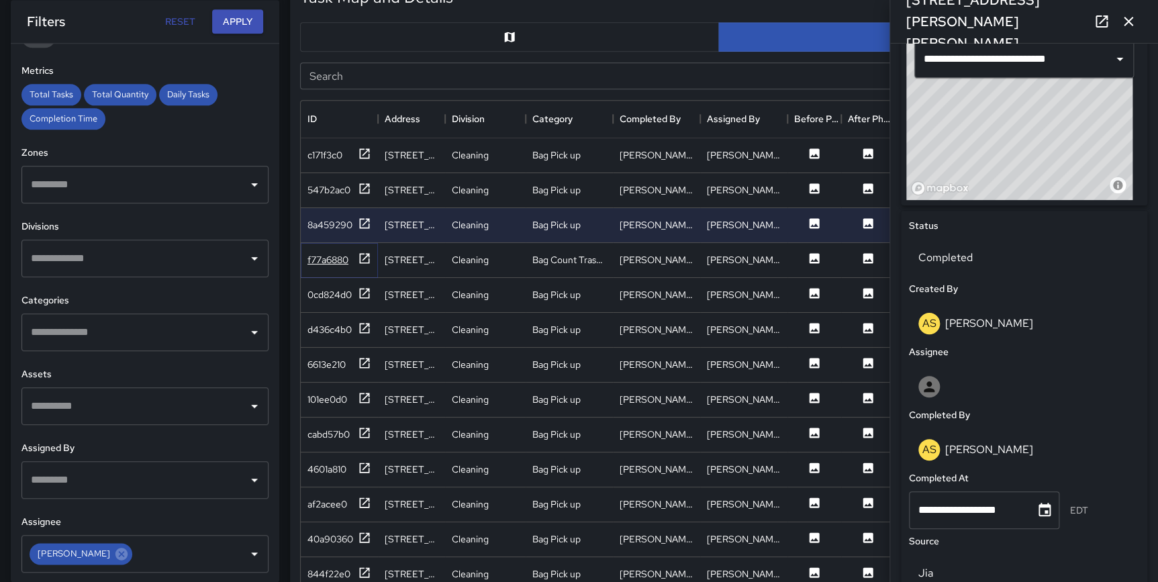
click at [368, 259] on icon at bounding box center [364, 258] width 13 height 13
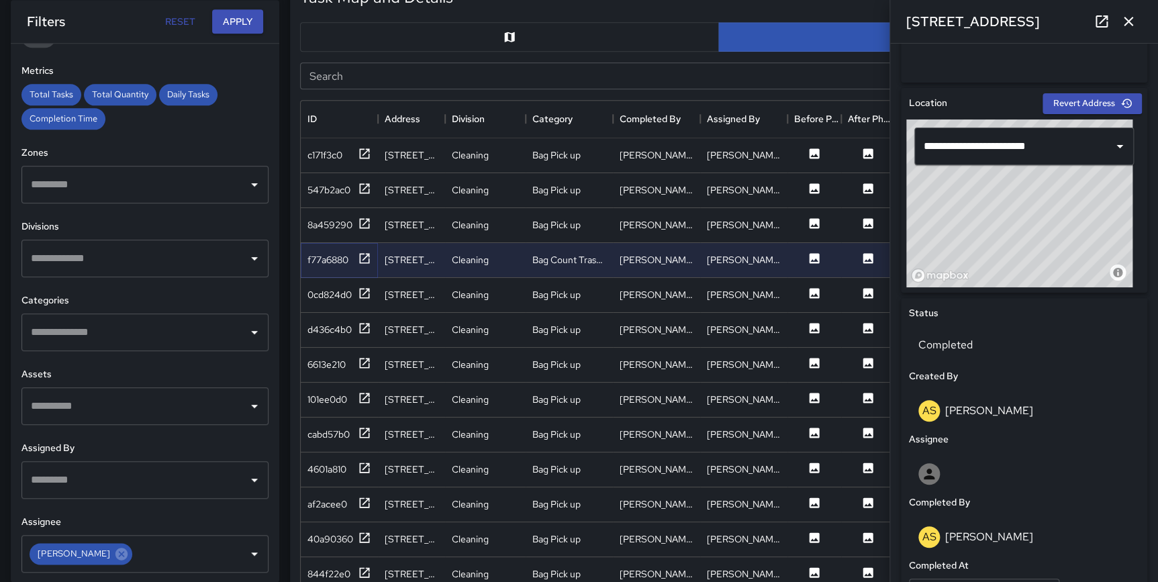
scroll to position [0, 0]
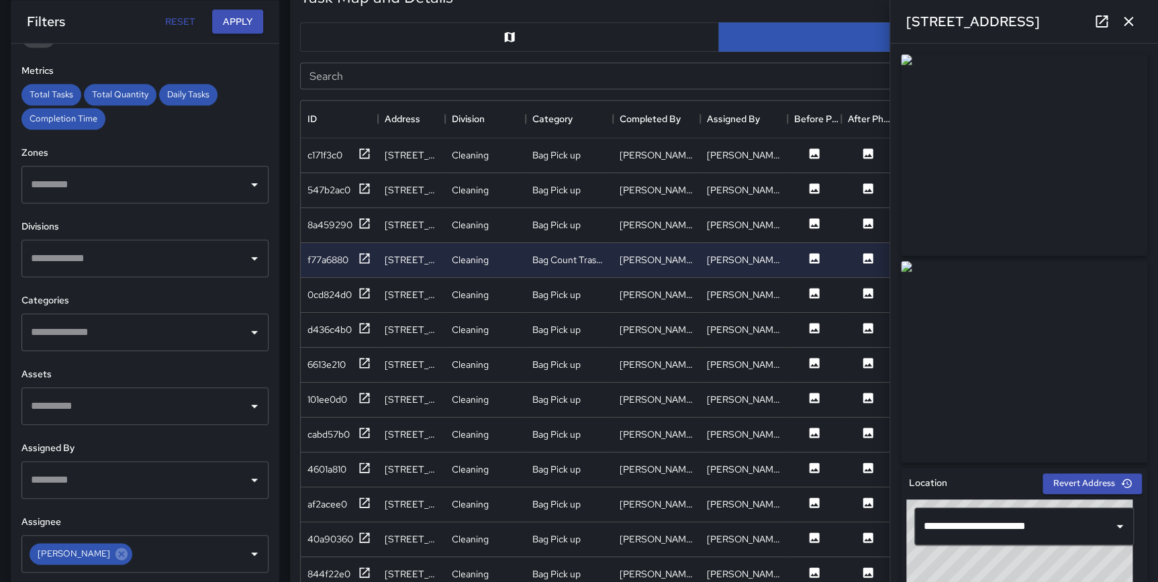
click at [1131, 26] on icon "button" at bounding box center [1128, 21] width 16 height 16
